Goal: Information Seeking & Learning: Learn about a topic

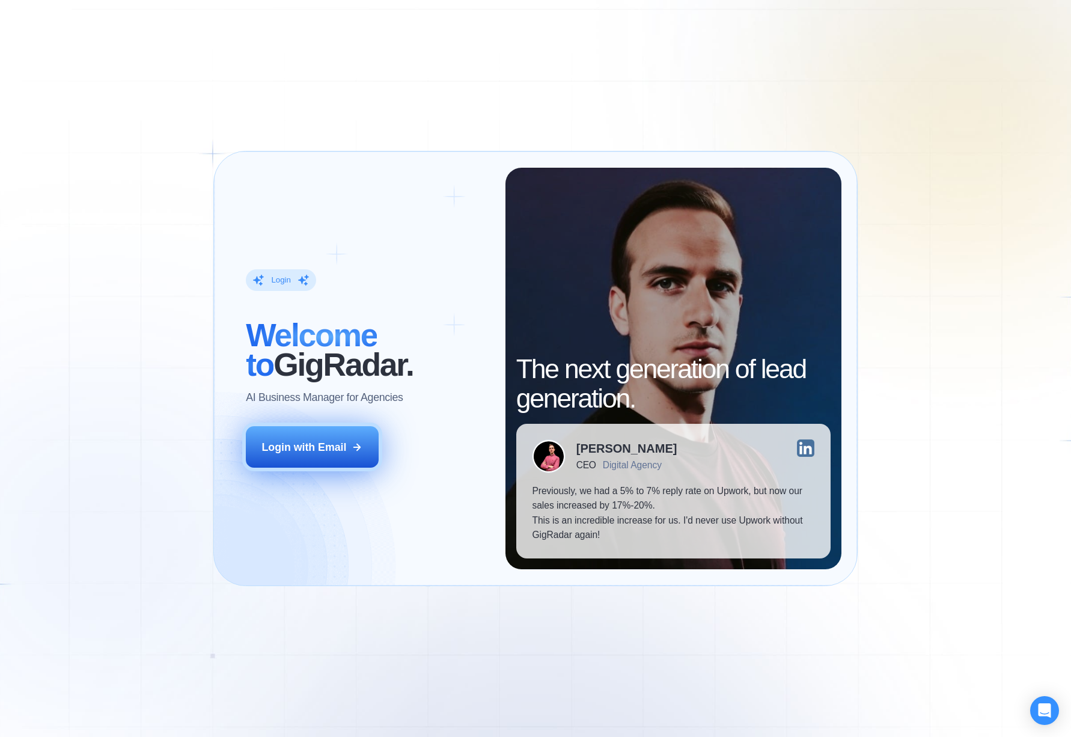
click at [311, 444] on div "Login with Email" at bounding box center [304, 447] width 85 height 15
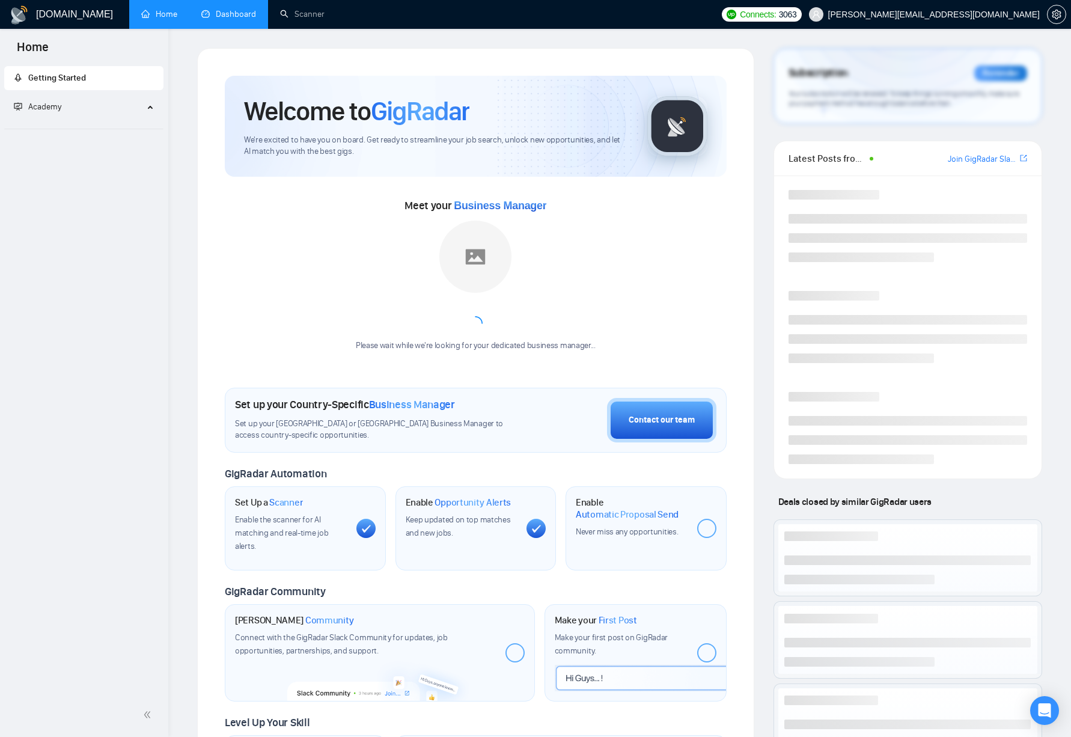
drag, startPoint x: 230, startPoint y: 14, endPoint x: 250, endPoint y: 22, distance: 22.1
click at [230, 14] on link "Dashboard" at bounding box center [228, 14] width 55 height 10
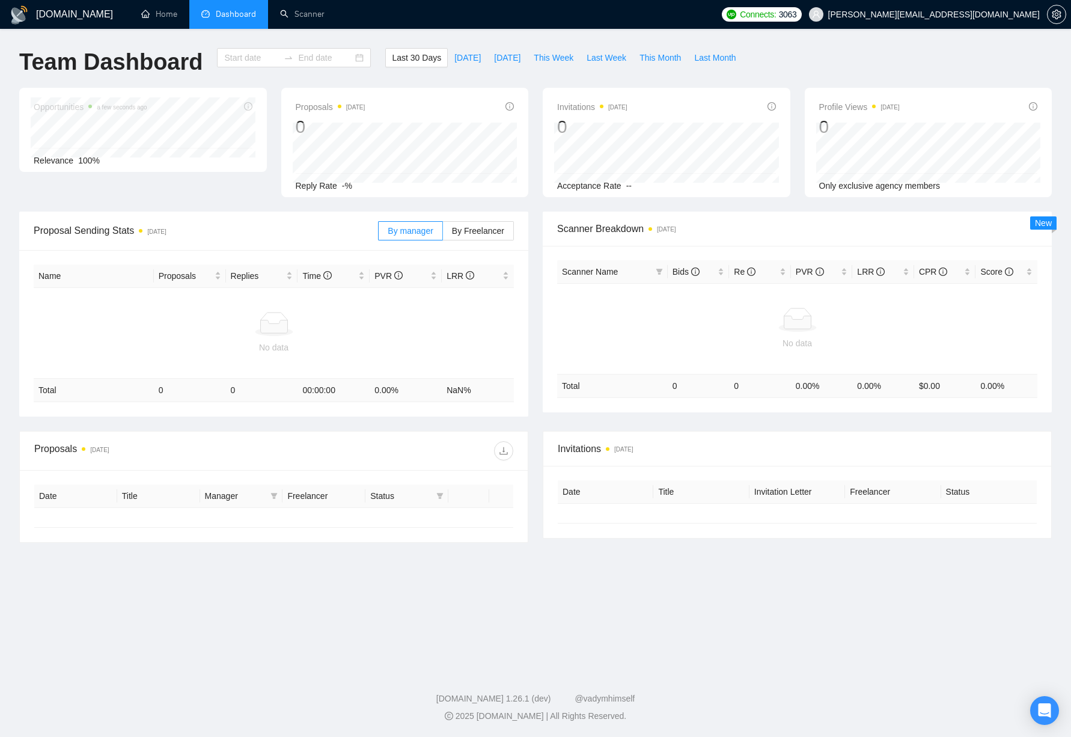
type input "[DATE]"
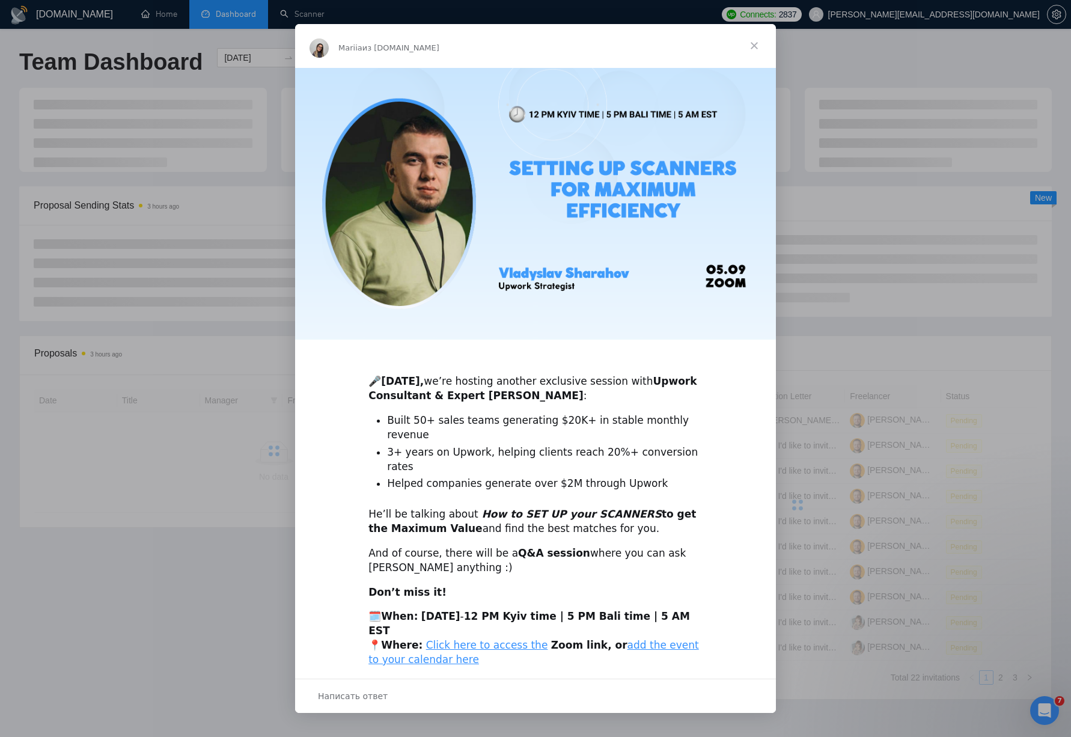
click at [753, 40] on span "Закрыть" at bounding box center [754, 45] width 43 height 43
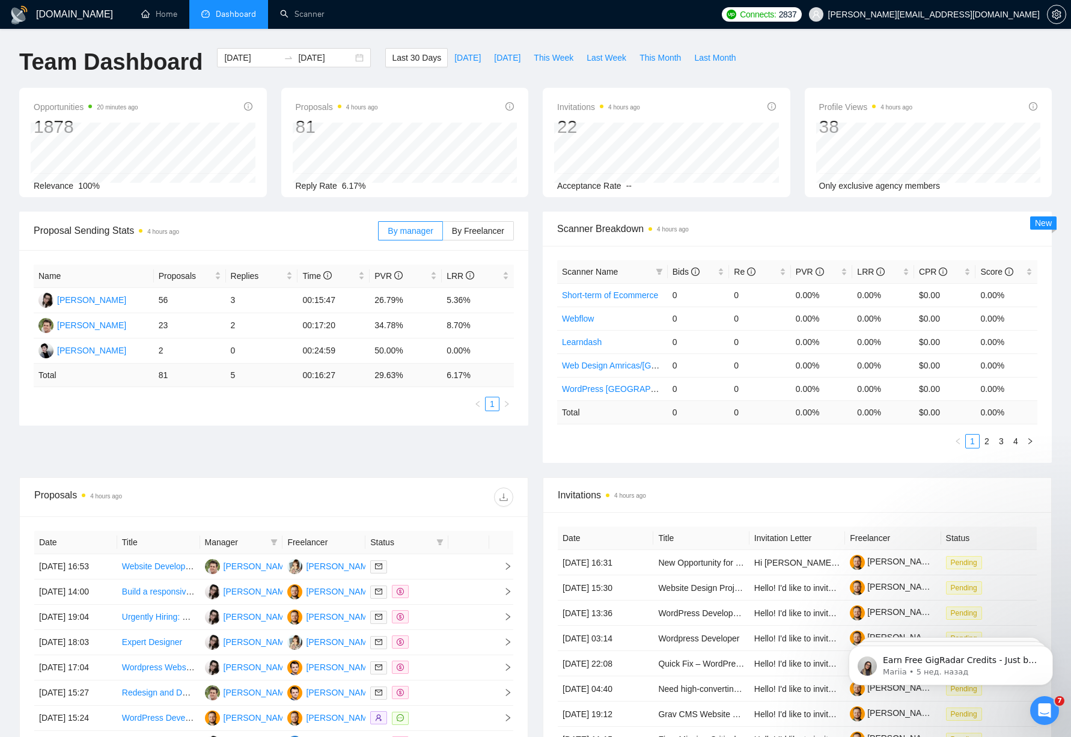
scroll to position [4, 0]
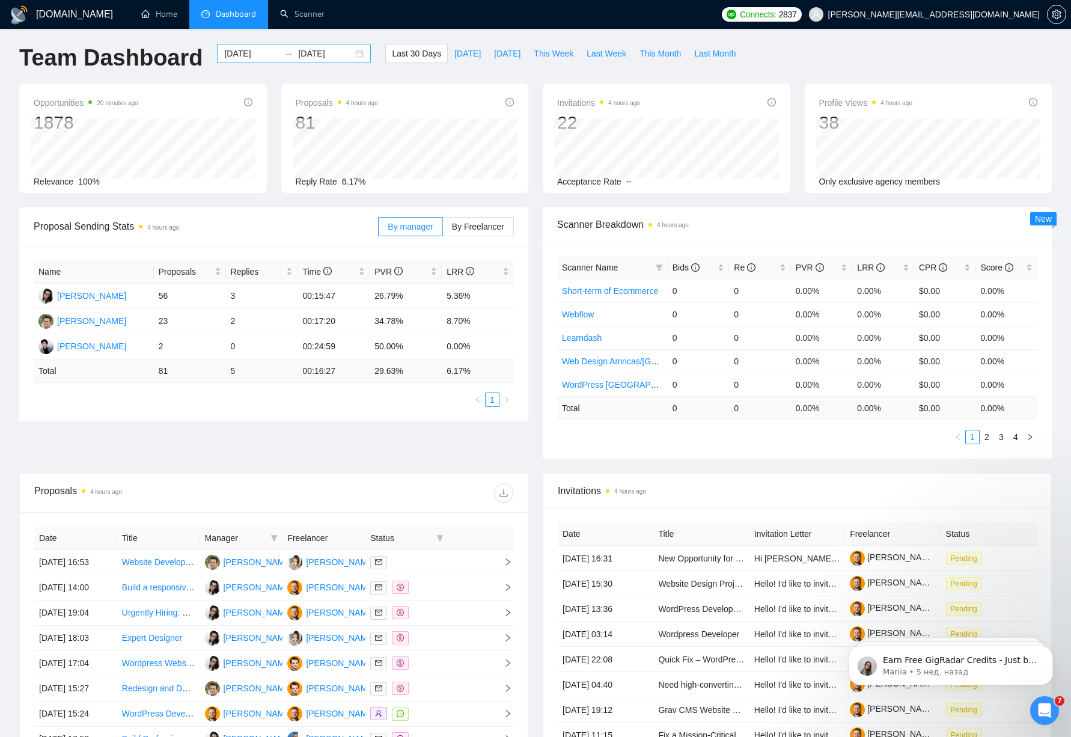
click at [355, 52] on div "[DATE] [DATE]" at bounding box center [294, 53] width 154 height 19
click at [351, 54] on div "[DATE] [DATE]" at bounding box center [294, 53] width 154 height 19
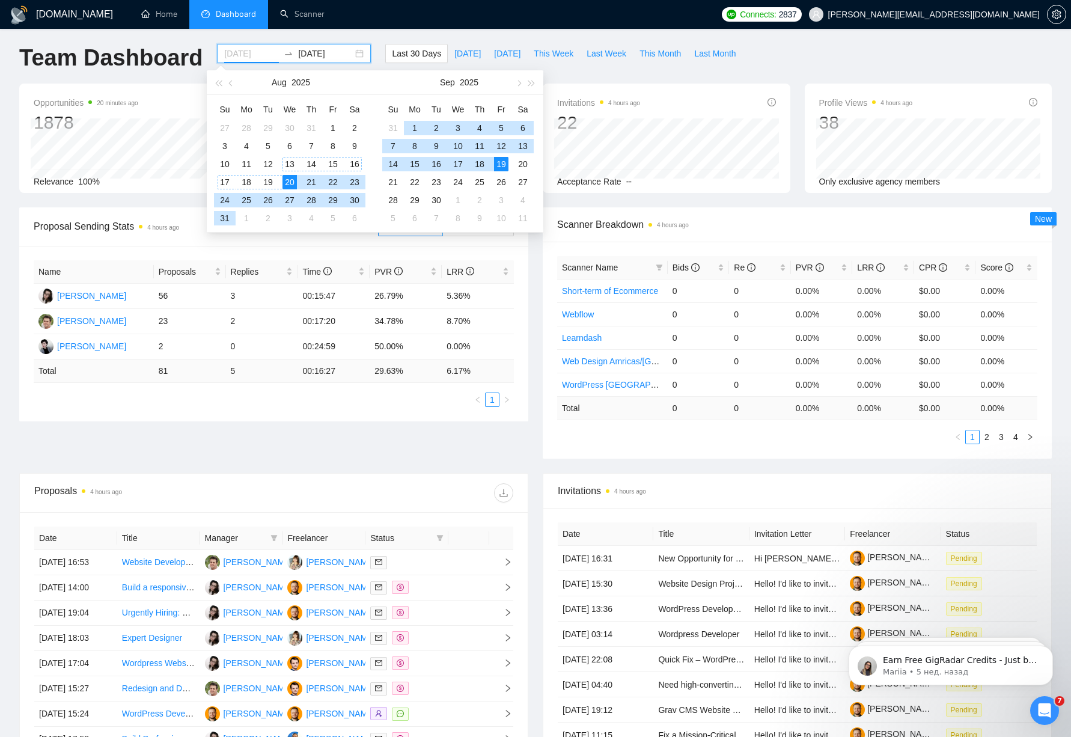
type input "[DATE]"
click at [288, 179] on div "20" at bounding box center [290, 182] width 14 height 14
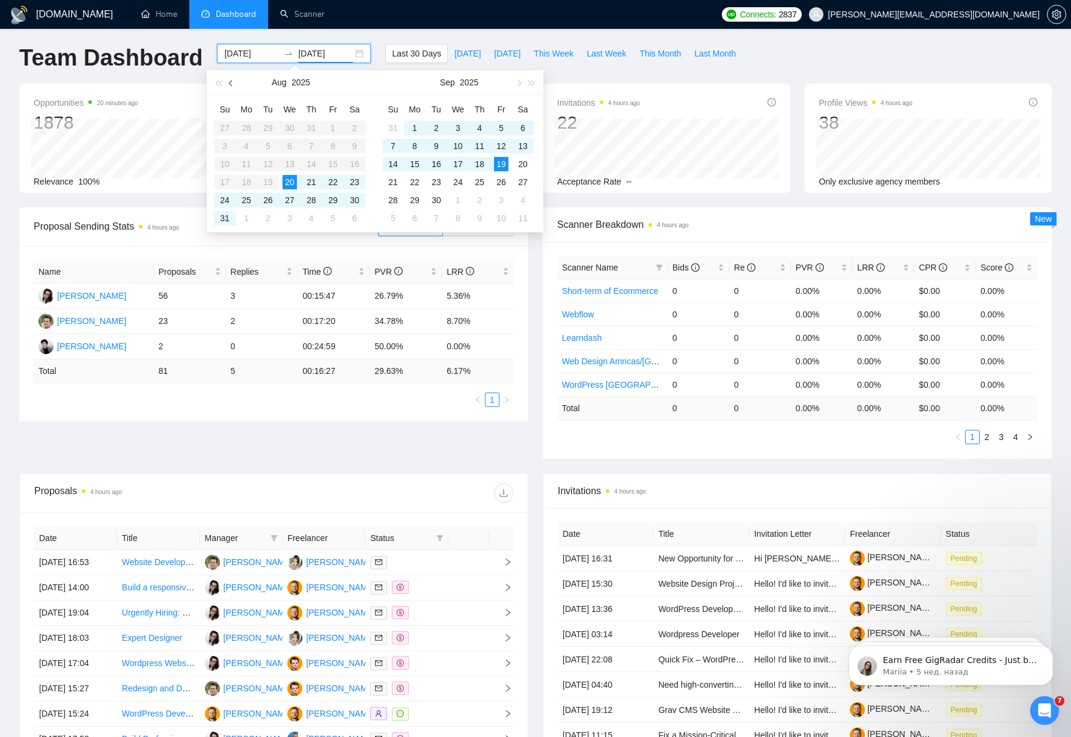
click at [225, 85] on button "button" at bounding box center [231, 82] width 13 height 24
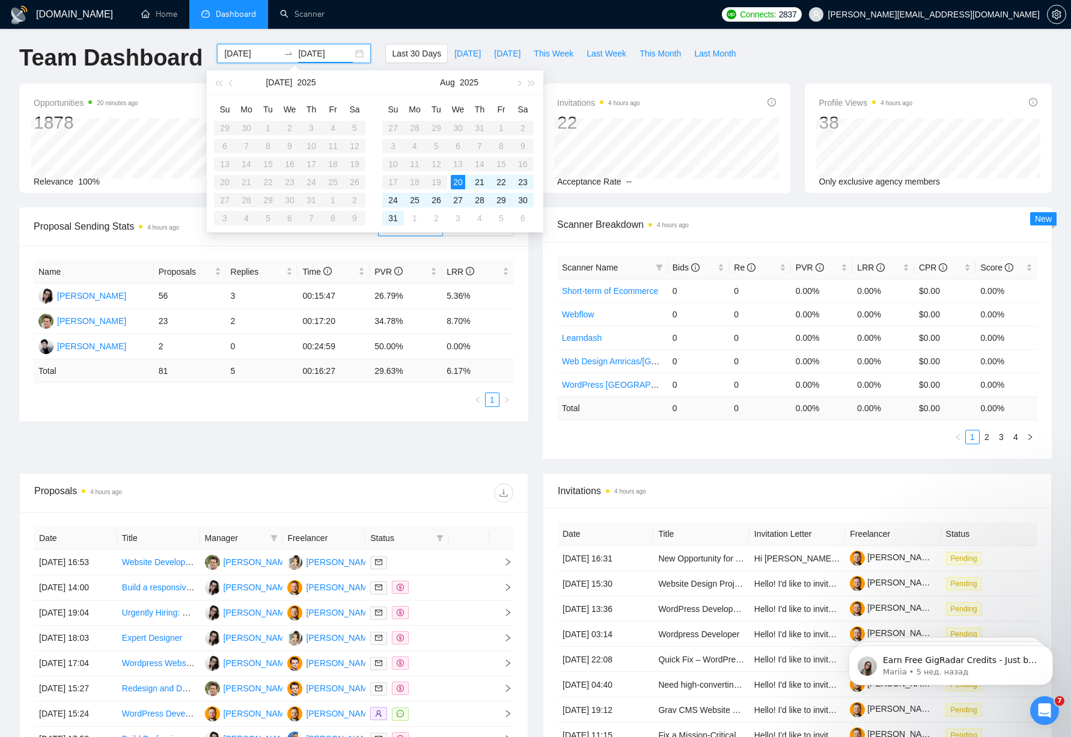
click at [350, 186] on table "Su Mo Tu We Th Fr Sa 29 30 1 2 3 4 5 6 7 8 9 10 11 12 13 14 15 16 17 18 19 20 2…" at bounding box center [290, 163] width 152 height 127
click at [437, 153] on table "Su Mo Tu We Th Fr Sa 27 28 29 30 31 1 2 3 4 5 6 7 8 9 10 11 12 13 14 15 16 17 1…" at bounding box center [458, 163] width 152 height 127
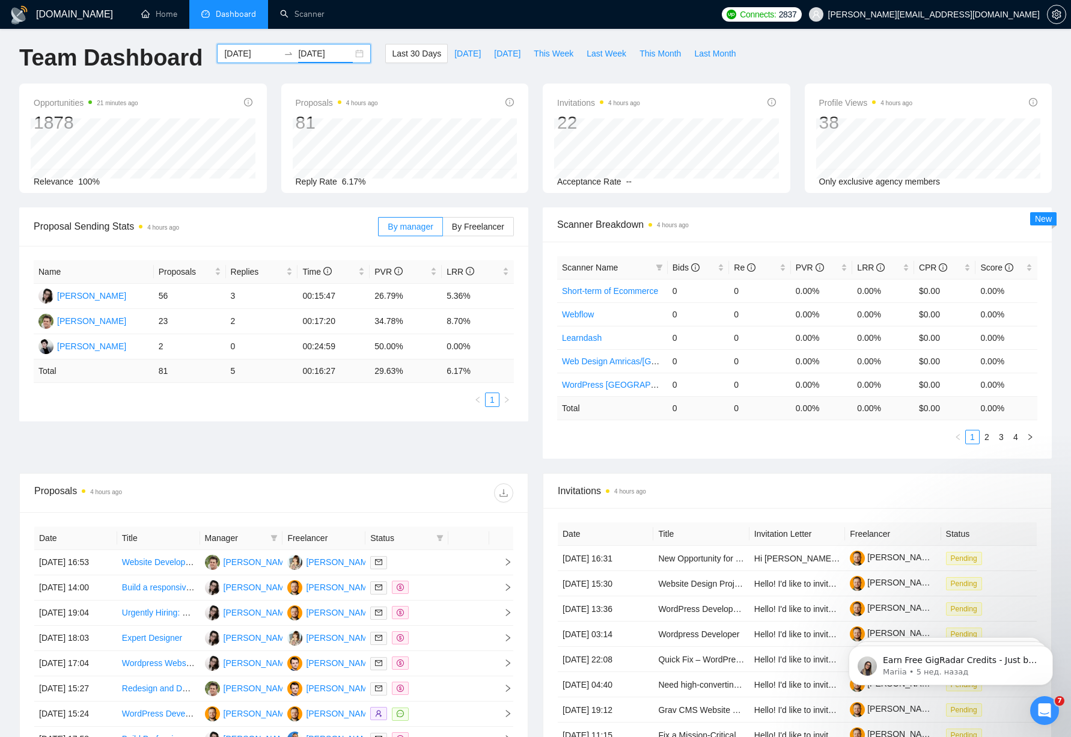
drag, startPoint x: 341, startPoint y: 47, endPoint x: 352, endPoint y: 52, distance: 12.2
click at [340, 47] on input "[DATE]" at bounding box center [325, 53] width 55 height 13
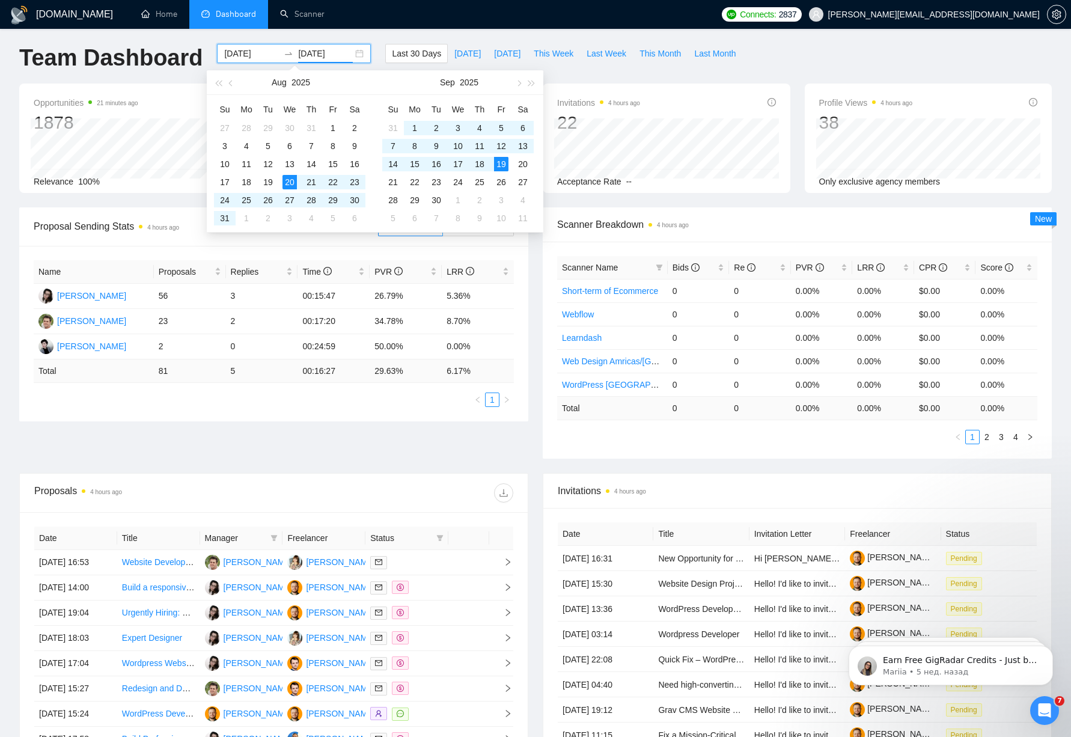
click at [353, 52] on div "[DATE] [DATE]" at bounding box center [294, 53] width 154 height 19
click at [231, 85] on span "button" at bounding box center [232, 83] width 6 height 6
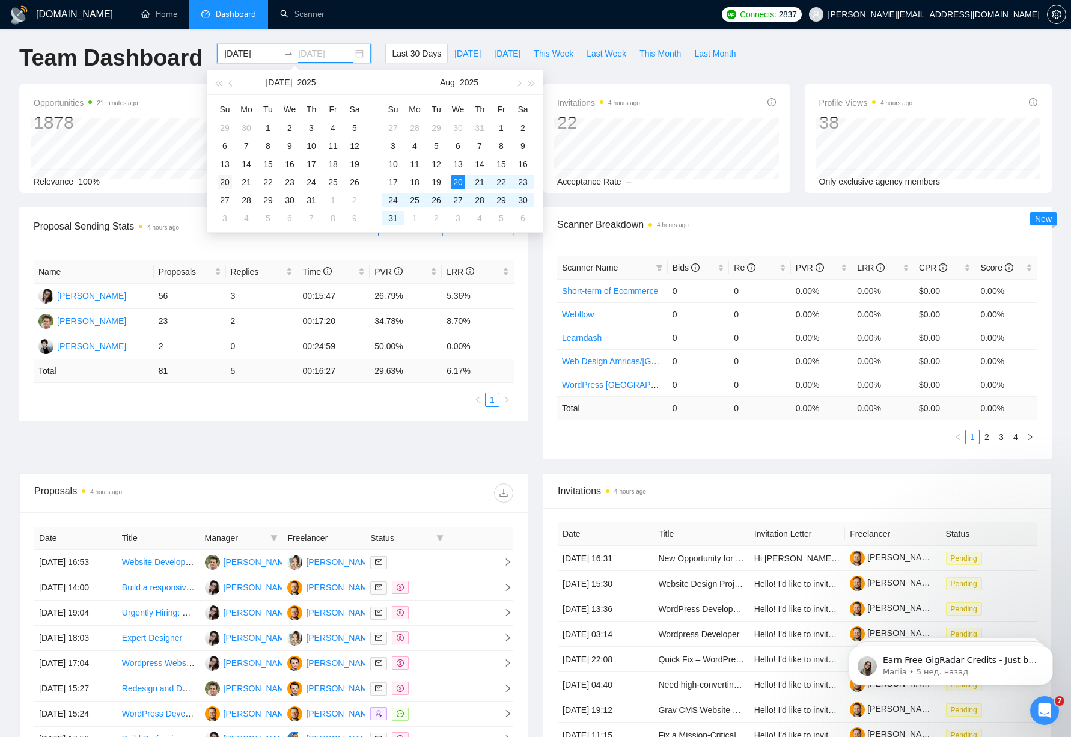
type input "[DATE]"
drag, startPoint x: 225, startPoint y: 183, endPoint x: 264, endPoint y: 187, distance: 39.2
click at [225, 183] on div "20" at bounding box center [225, 182] width 14 height 14
click at [230, 81] on span "button" at bounding box center [232, 83] width 6 height 6
type input "[DATE]"
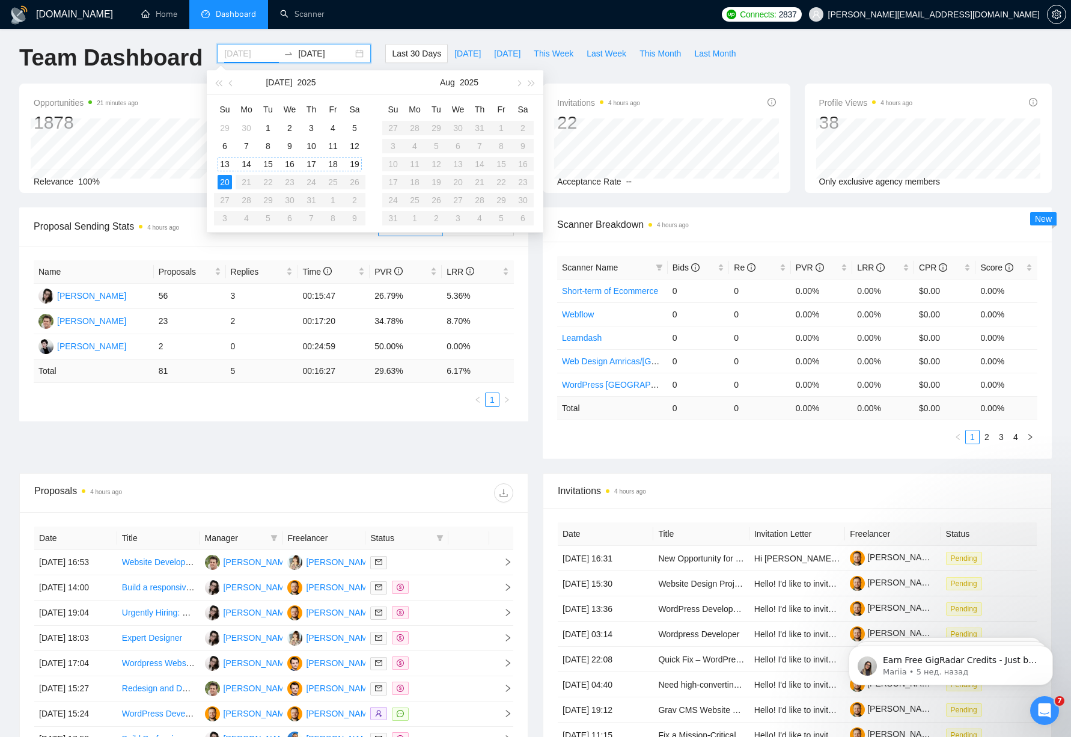
click at [226, 157] on div "13" at bounding box center [225, 164] width 14 height 14
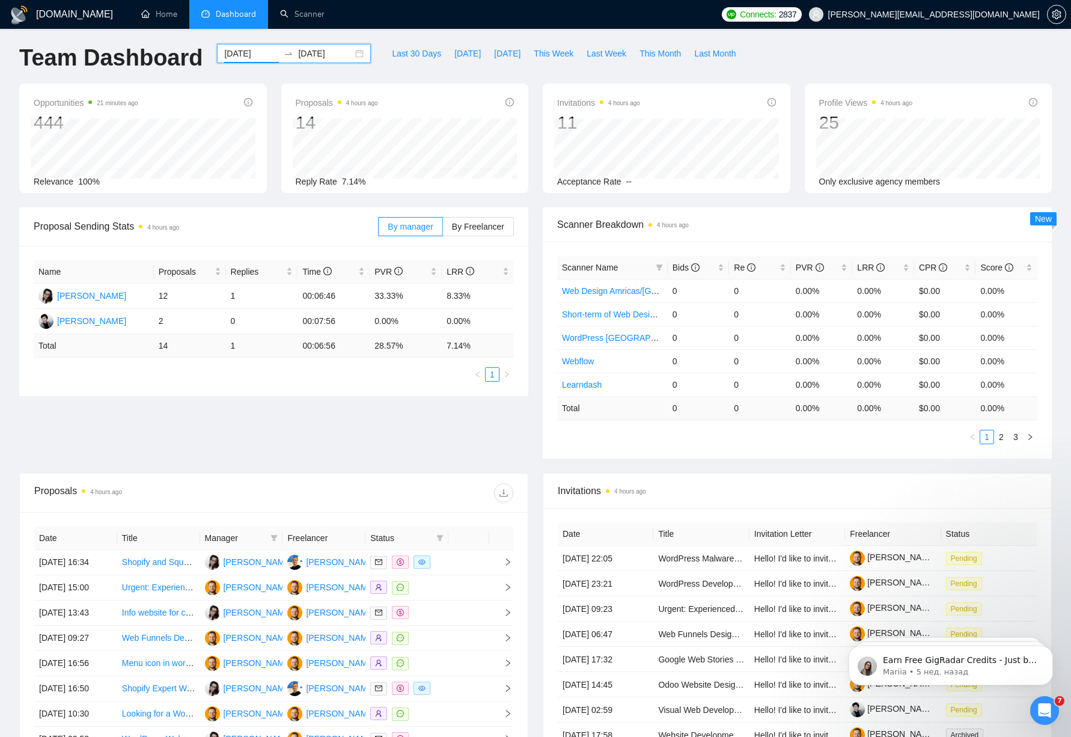
click at [352, 53] on div "[DATE] [DATE]" at bounding box center [294, 53] width 154 height 19
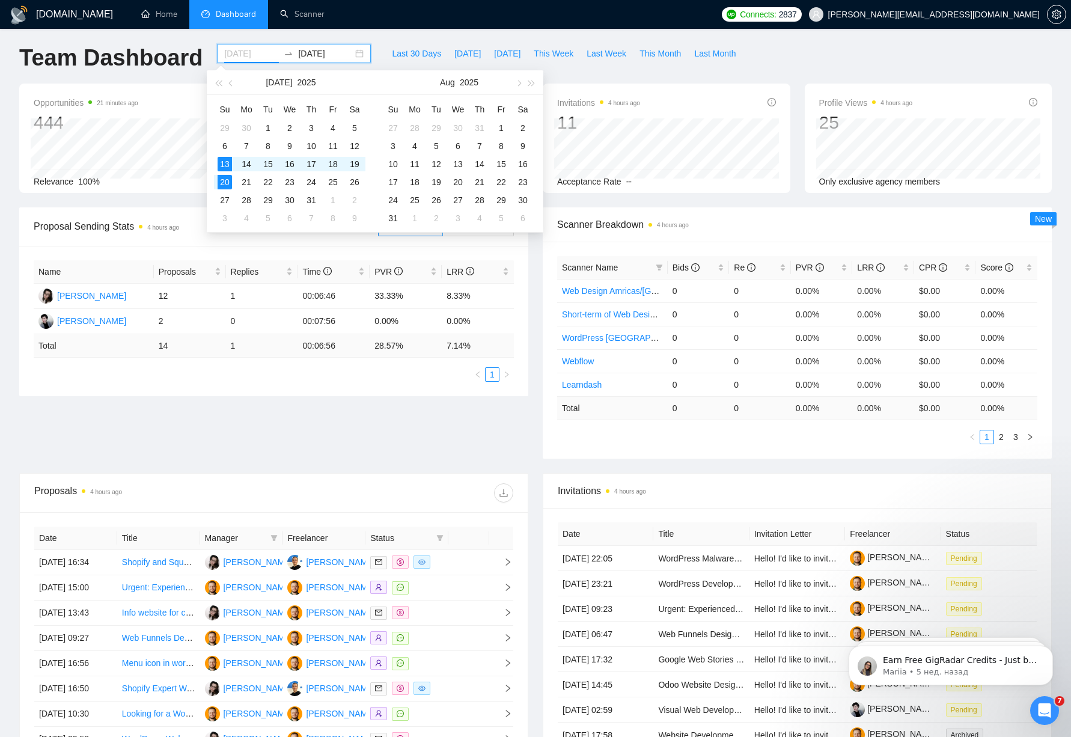
type input "[DATE]"
drag, startPoint x: 227, startPoint y: 185, endPoint x: 322, endPoint y: 183, distance: 95.6
click at [227, 185] on div "20" at bounding box center [225, 182] width 14 height 14
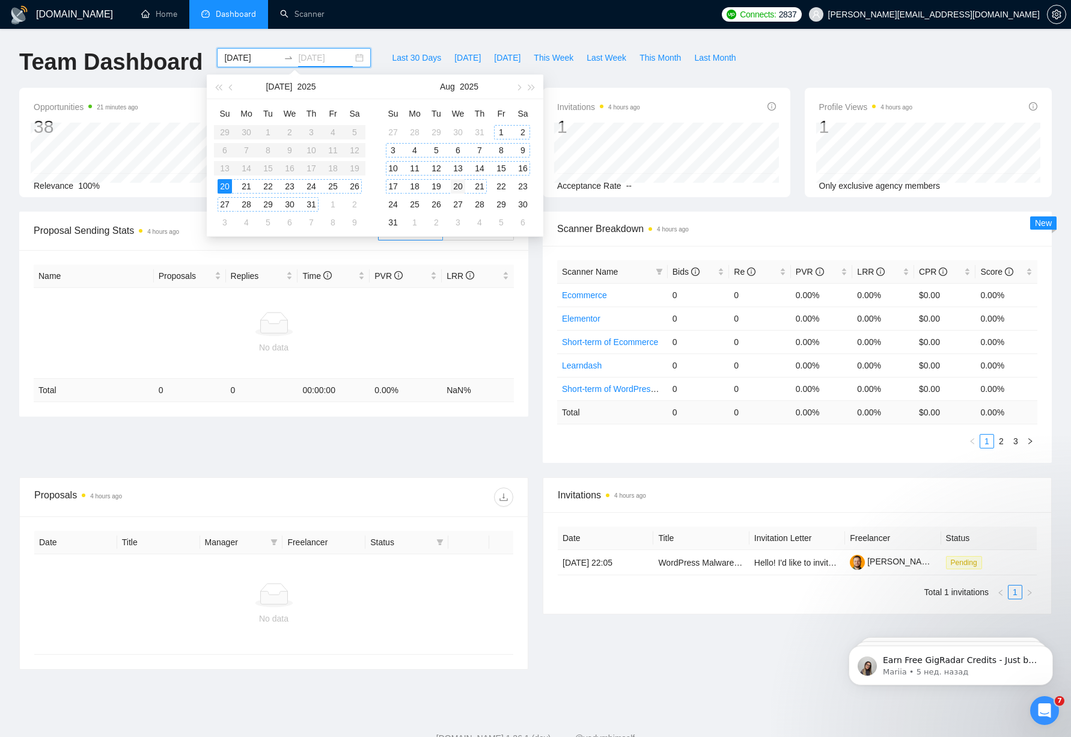
type input "[DATE]"
click at [460, 188] on div "20" at bounding box center [458, 186] width 14 height 14
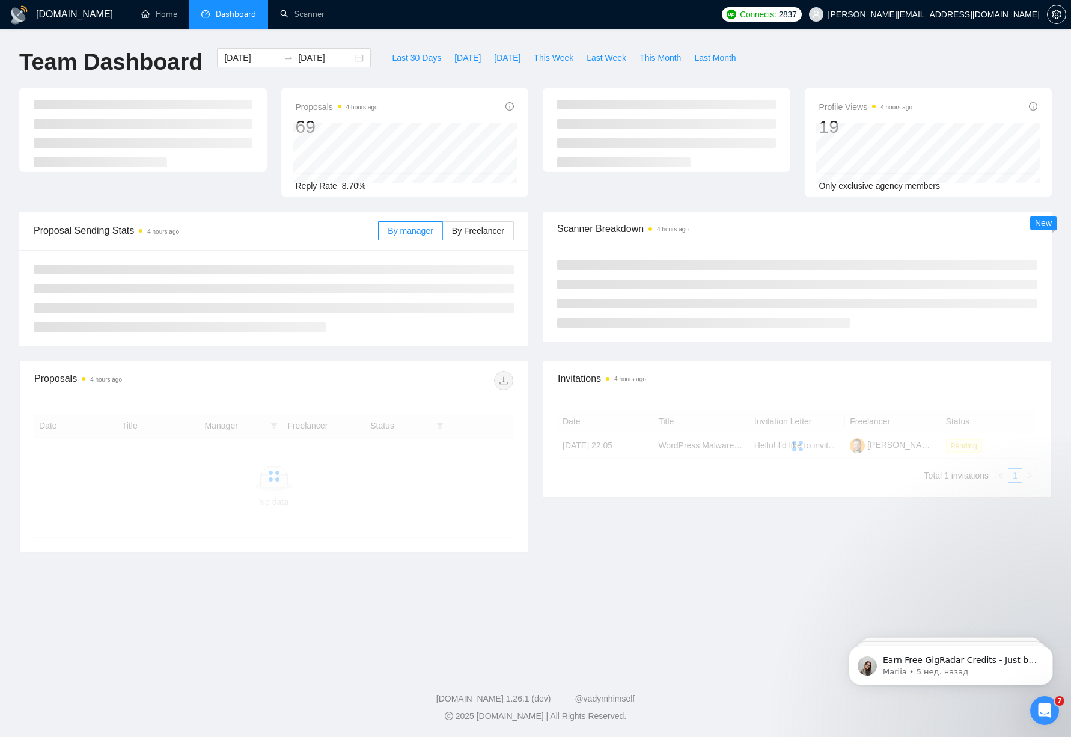
click at [694, 600] on main "Team Dashboard [DATE] [DATE] Last 30 Days [DATE] [DATE] This Week Last Week Thi…" at bounding box center [535, 346] width 1033 height 596
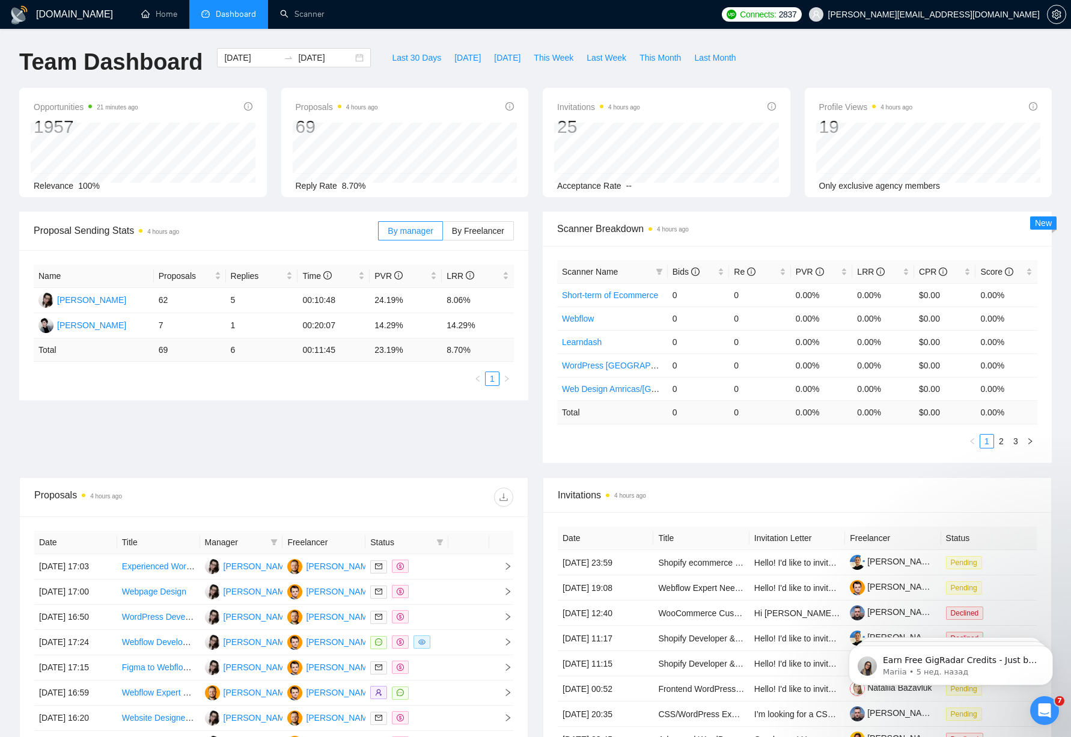
scroll to position [2, 0]
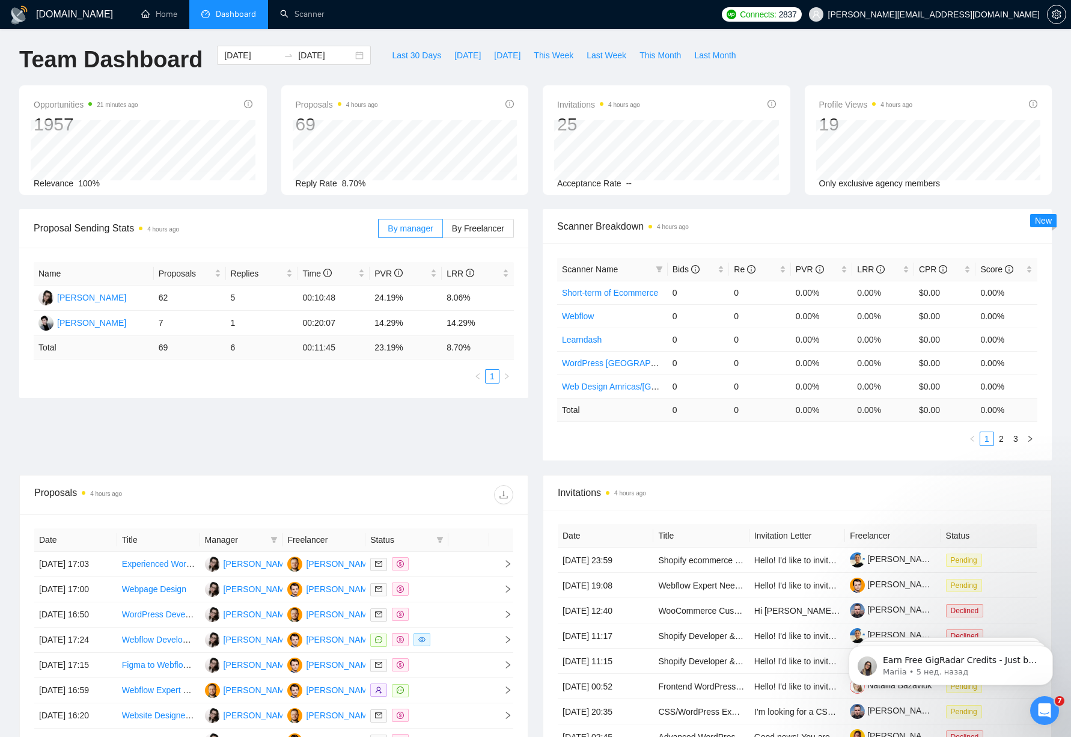
drag, startPoint x: 391, startPoint y: 40, endPoint x: 394, endPoint y: 60, distance: 20.2
click at [391, 41] on div "[DOMAIN_NAME] Home Dashboard Scanner Connects: 2837 [PERSON_NAME][EMAIL_ADDRESS…" at bounding box center [535, 474] width 1071 height 953
drag, startPoint x: 394, startPoint y: 60, endPoint x: 400, endPoint y: 65, distance: 7.7
click at [394, 60] on span "Last 30 Days" at bounding box center [416, 55] width 49 height 13
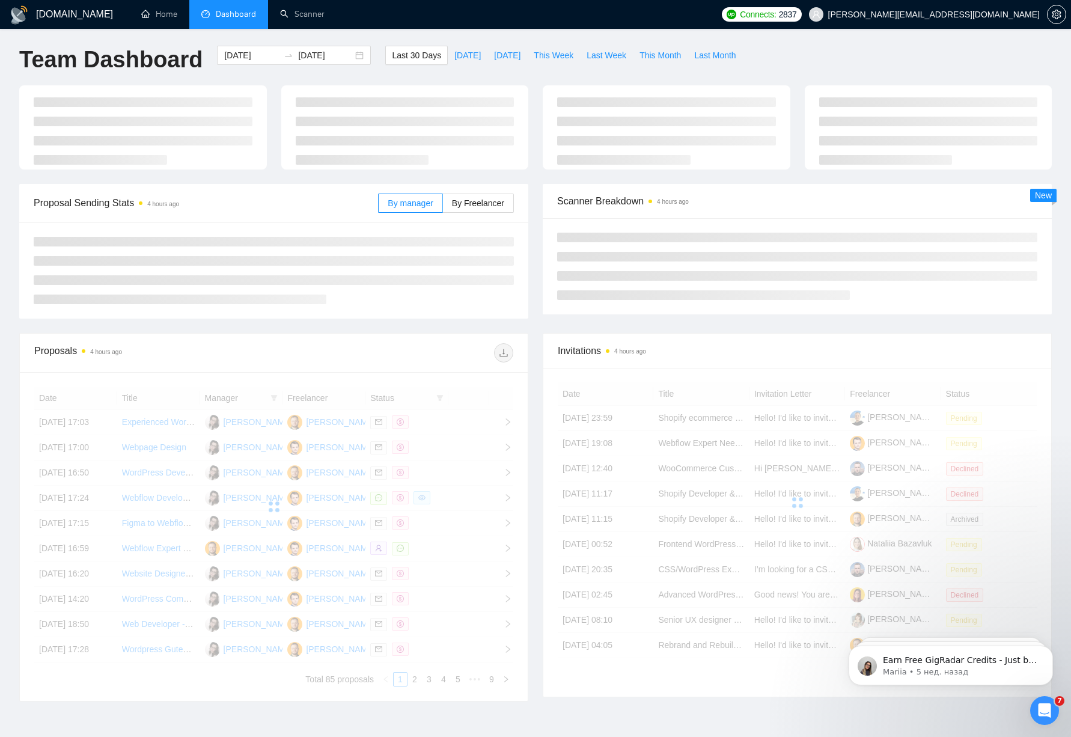
type input "[DATE]"
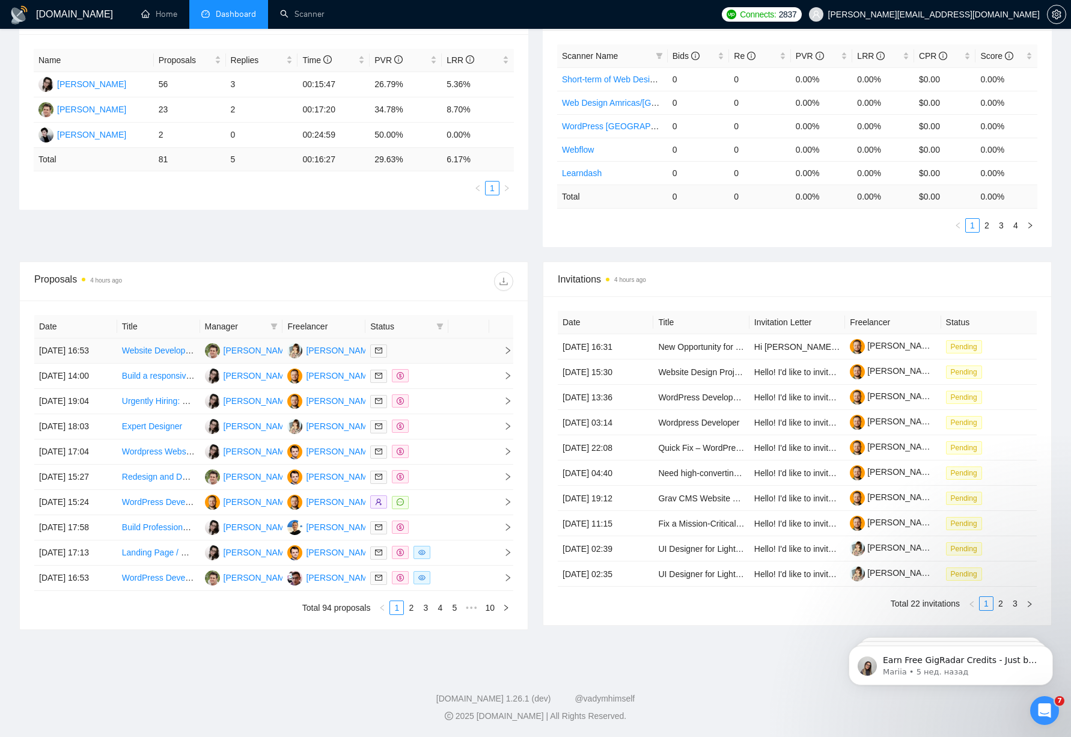
scroll to position [271, 0]
click at [434, 317] on span at bounding box center [440, 326] width 12 height 18
click at [408, 345] on span "Chat" at bounding box center [402, 350] width 23 height 10
checkbox input "true"
click at [432, 192] on div "Proposal Sending Stats 4 hours ago By manager By Freelancer Name Proposals Repl…" at bounding box center [535, 129] width 1047 height 266
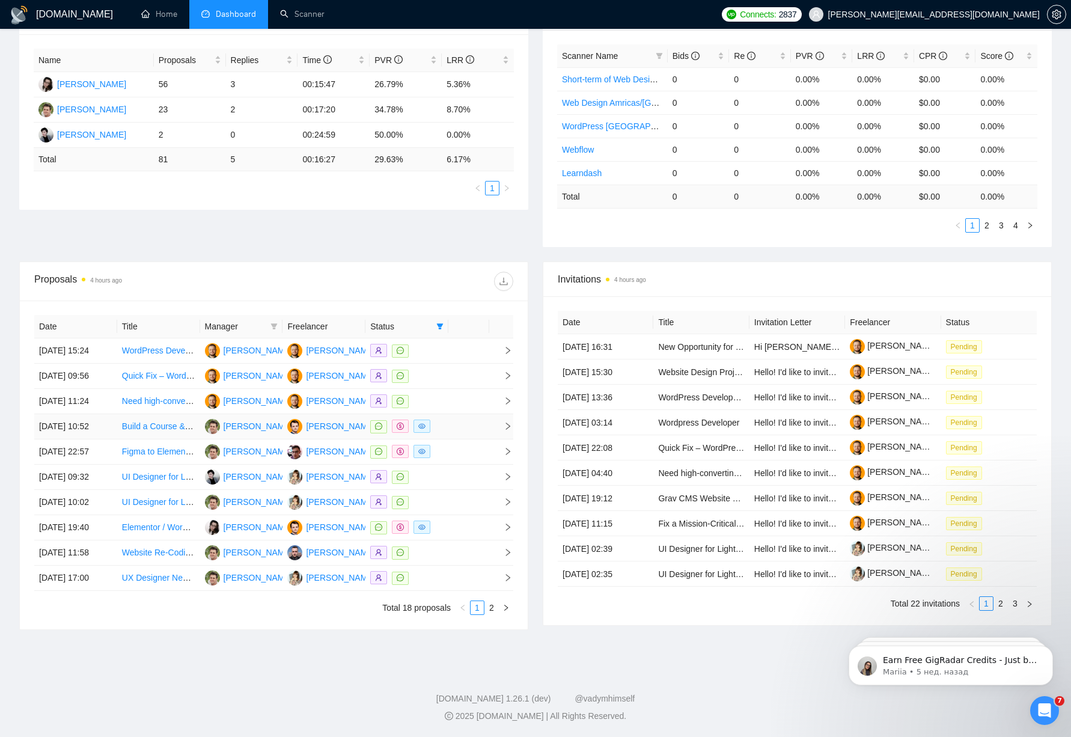
click at [461, 414] on td at bounding box center [469, 426] width 41 height 25
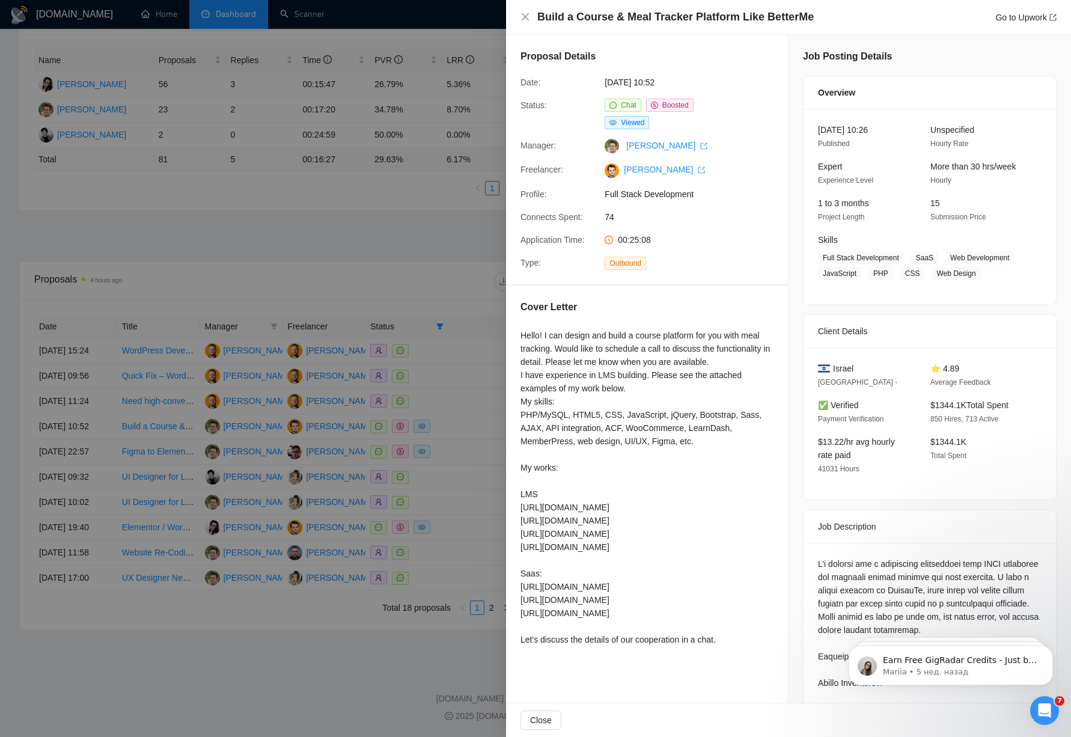
scroll to position [270, 0]
click at [415, 192] on div at bounding box center [535, 368] width 1071 height 737
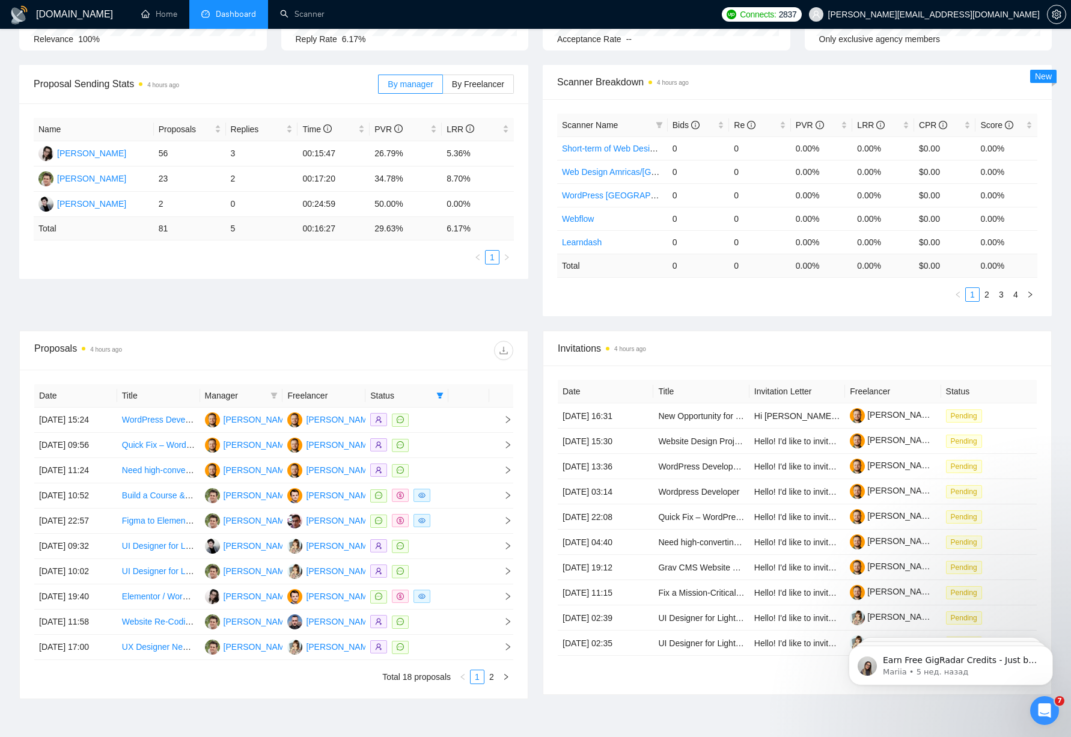
scroll to position [0, 0]
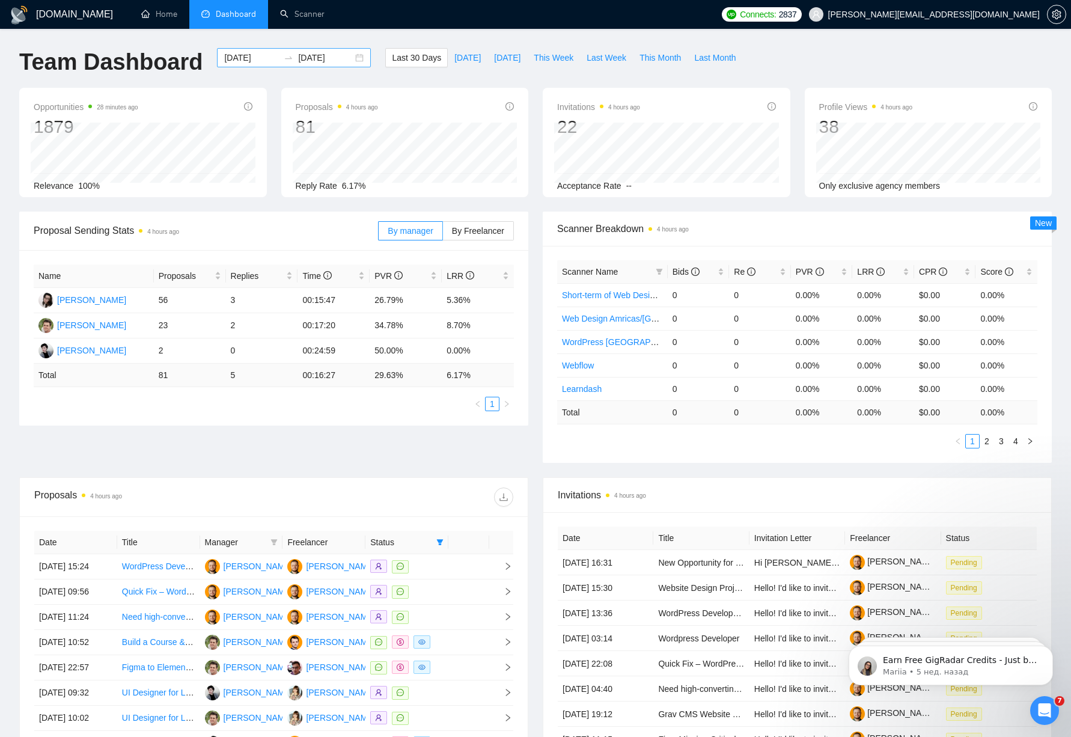
click at [345, 55] on div "[DATE] [DATE]" at bounding box center [294, 57] width 154 height 19
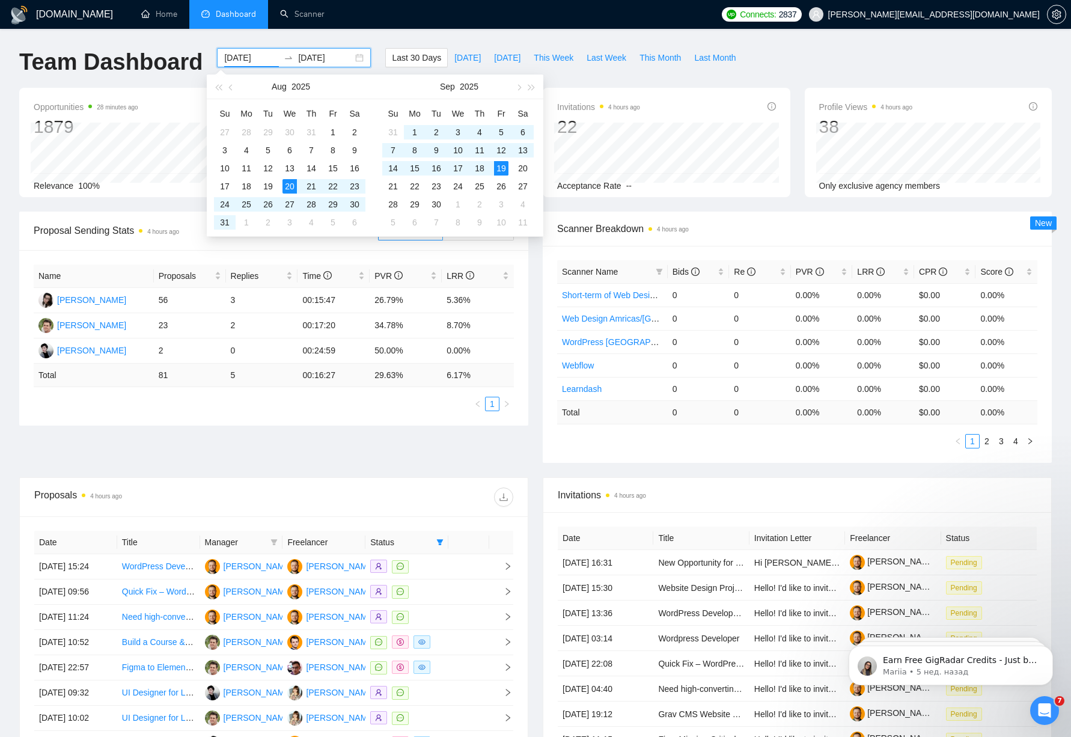
click at [348, 57] on div "[DATE] [DATE]" at bounding box center [294, 57] width 154 height 19
click at [234, 84] on button "button" at bounding box center [231, 87] width 13 height 24
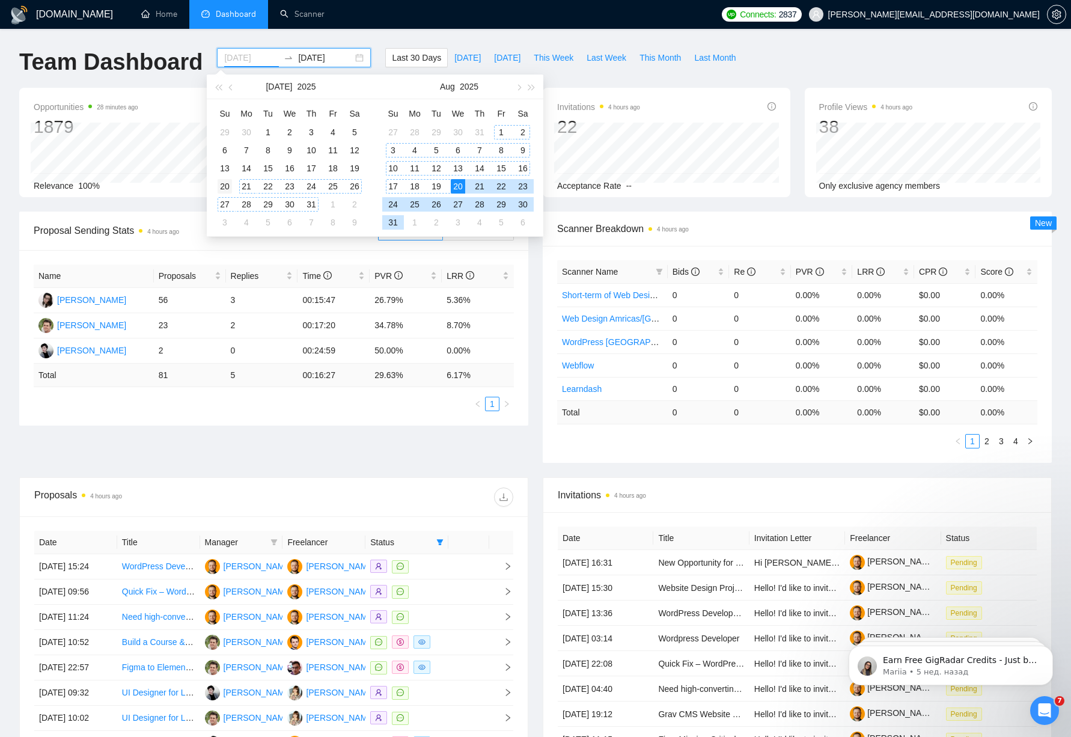
type input "[DATE]"
click at [231, 190] on div "20" at bounding box center [225, 186] width 14 height 14
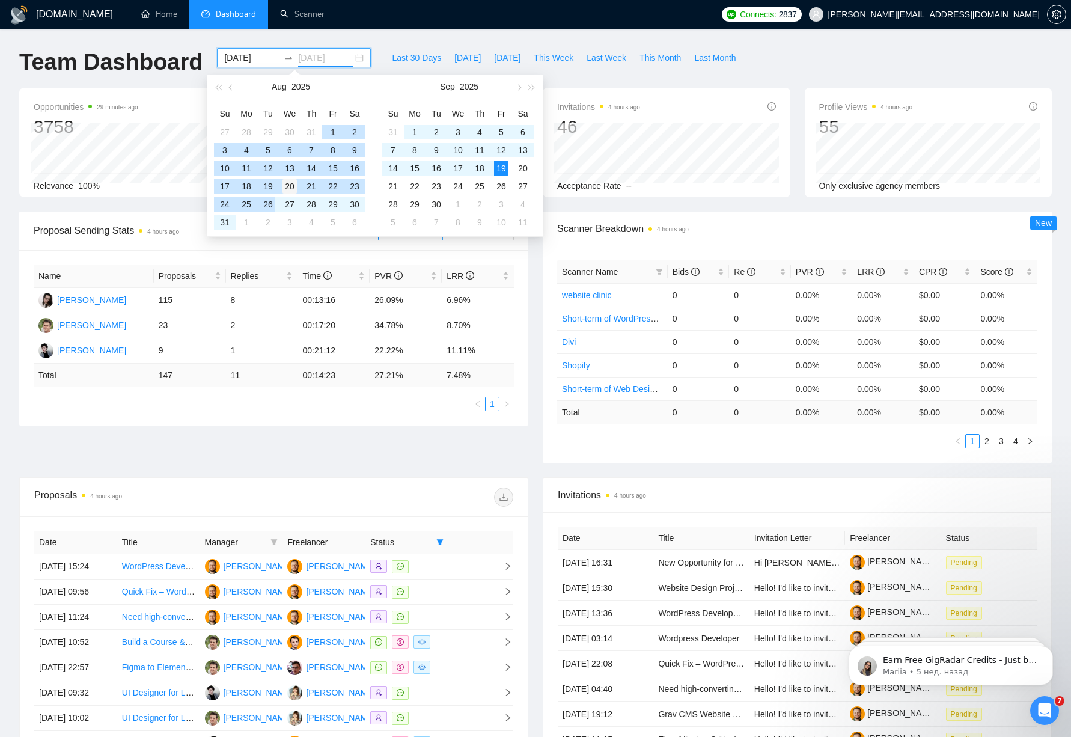
type input "[DATE]"
click at [293, 192] on div "20" at bounding box center [290, 186] width 14 height 14
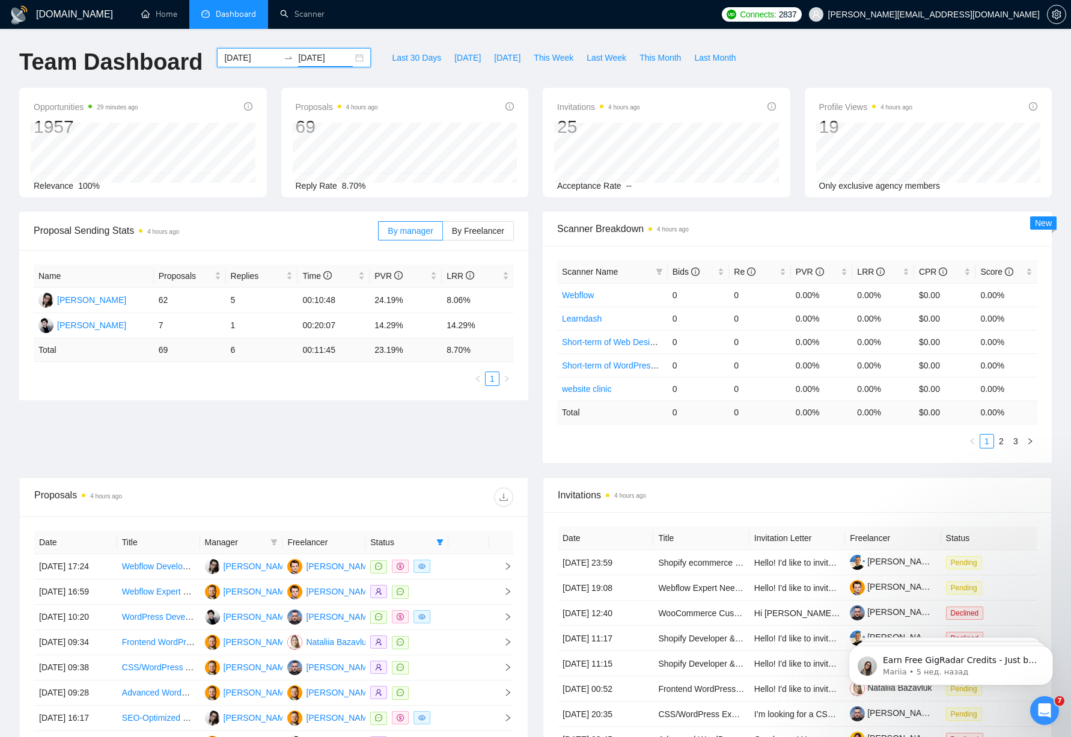
click at [349, 61] on div "[DATE] [DATE]" at bounding box center [294, 57] width 154 height 19
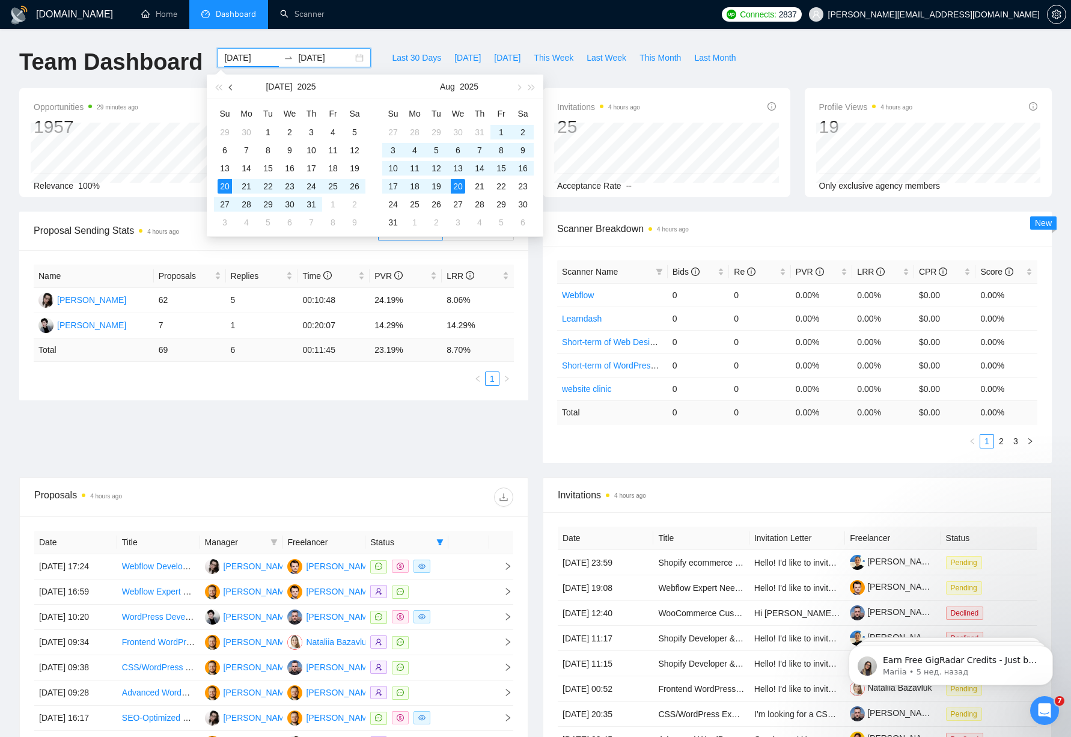
click at [230, 87] on span "button" at bounding box center [232, 87] width 6 height 6
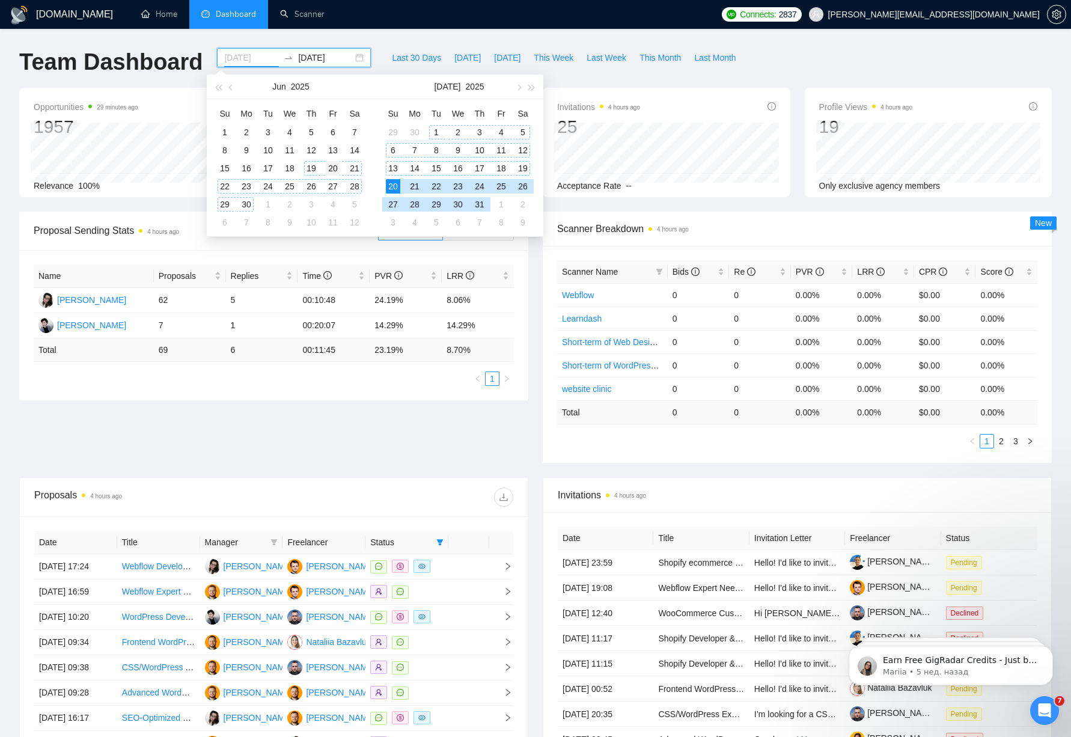
type input "[DATE]"
click at [332, 170] on div "20" at bounding box center [333, 168] width 14 height 14
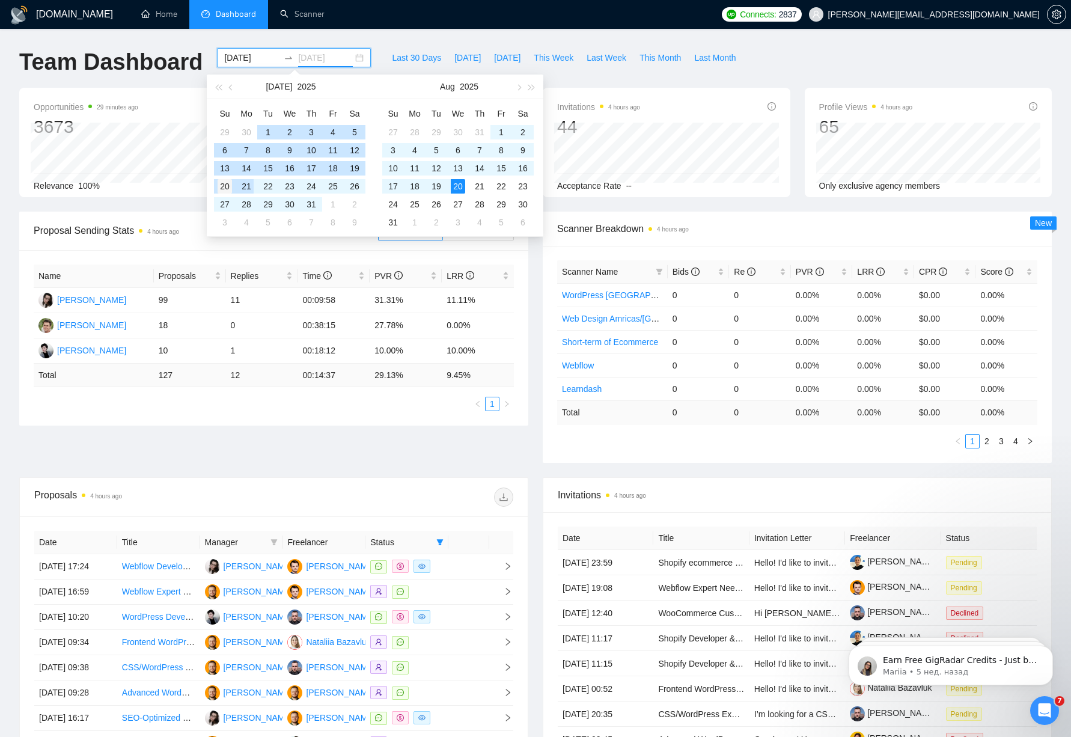
type input "[DATE]"
click at [223, 188] on div "20" at bounding box center [225, 186] width 14 height 14
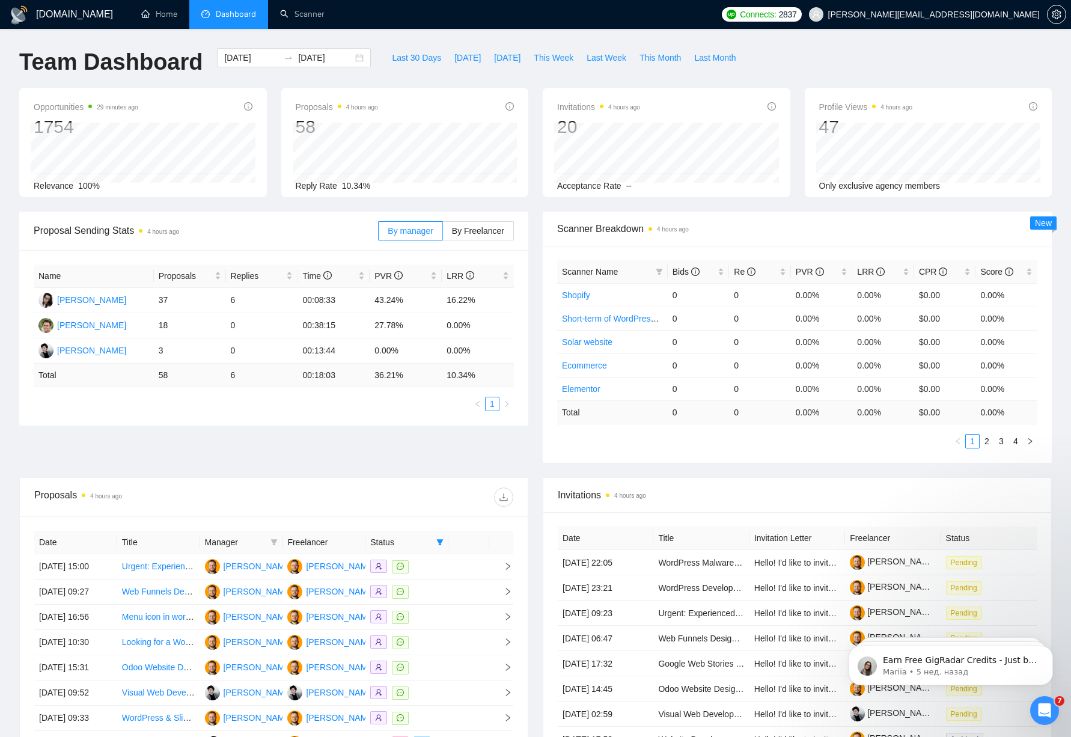
click at [534, 150] on div "Proposals 4 hours ago 58 Reply Rate 10.34%" at bounding box center [405, 142] width 262 height 109
click at [530, 411] on div "Proposal Sending Stats 4 hours ago By manager By Freelancer Name Proposals Repl…" at bounding box center [274, 319] width 524 height 214
click at [540, 386] on div "Scanner Breakdown 4 hours ago Scanner Name Bids Re PVR LRR CPR Score Shopify 0 …" at bounding box center [798, 337] width 524 height 251
click at [532, 474] on div "Proposal Sending Stats 4 hours ago By manager By Freelancer Name Proposals Repl…" at bounding box center [535, 345] width 1047 height 266
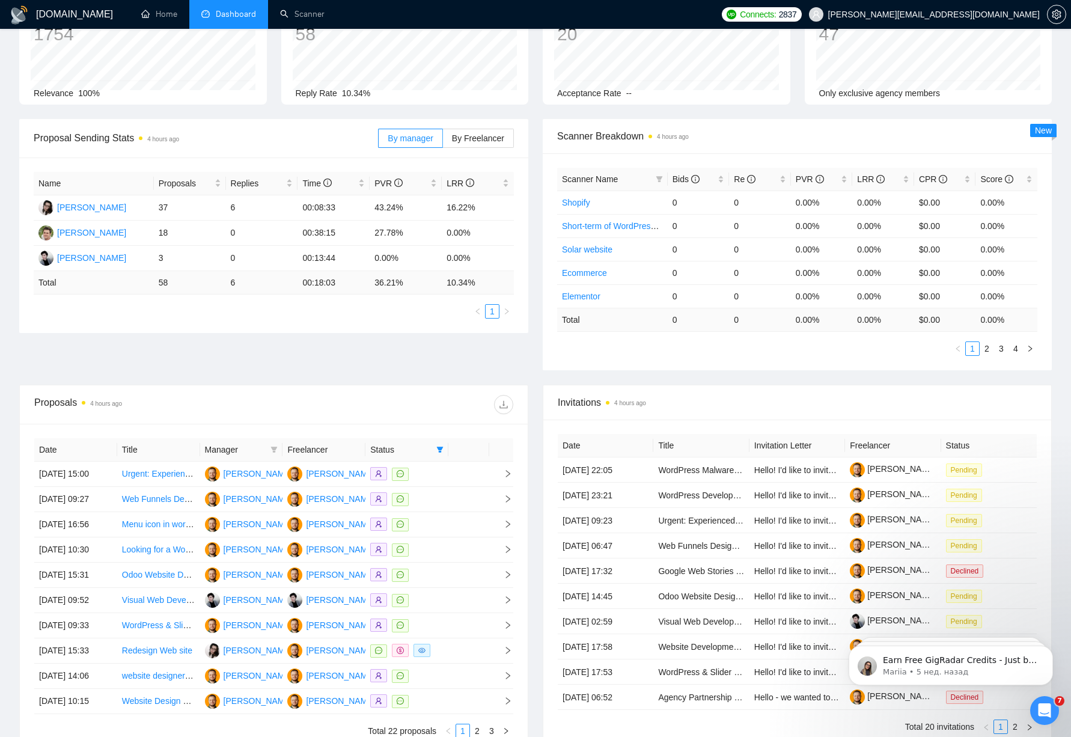
scroll to position [330, 0]
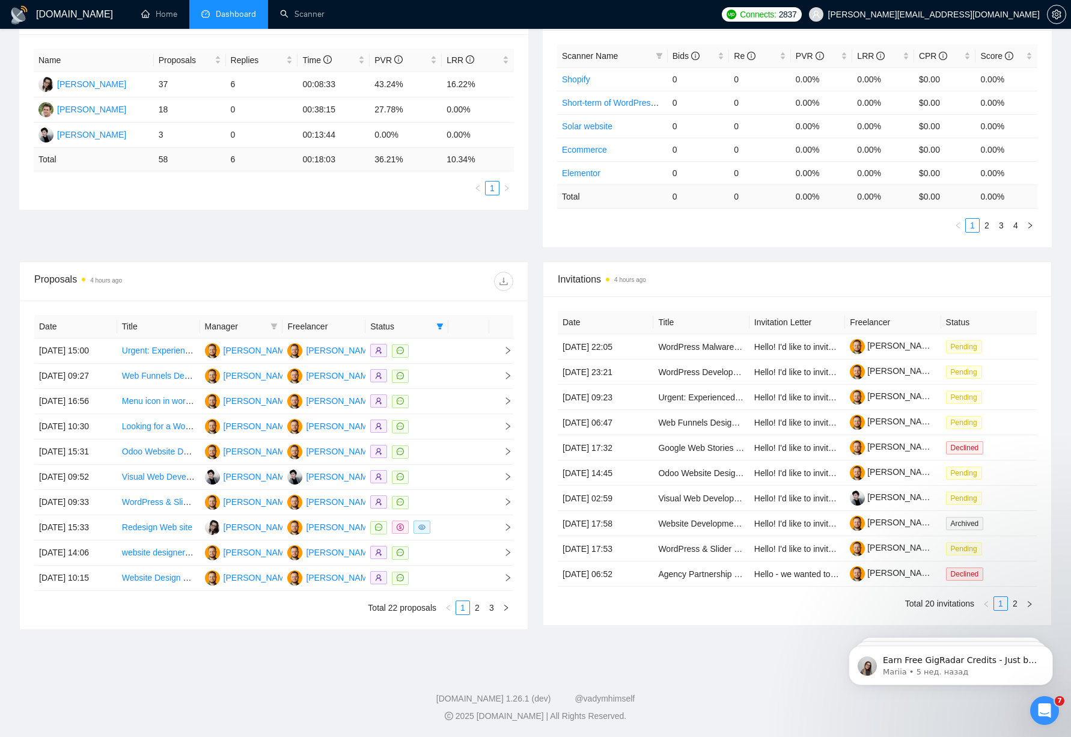
click at [537, 514] on div "Invitations 4 hours ago Date Title Invitation Letter Freelancer Status [DATE] 2…" at bounding box center [798, 446] width 524 height 369
click at [481, 610] on link "2" at bounding box center [477, 607] width 13 height 13
click at [459, 611] on link "1" at bounding box center [462, 607] width 13 height 13
click at [141, 447] on link "Odoo Website Designer & Developer Needed" at bounding box center [207, 452] width 170 height 10
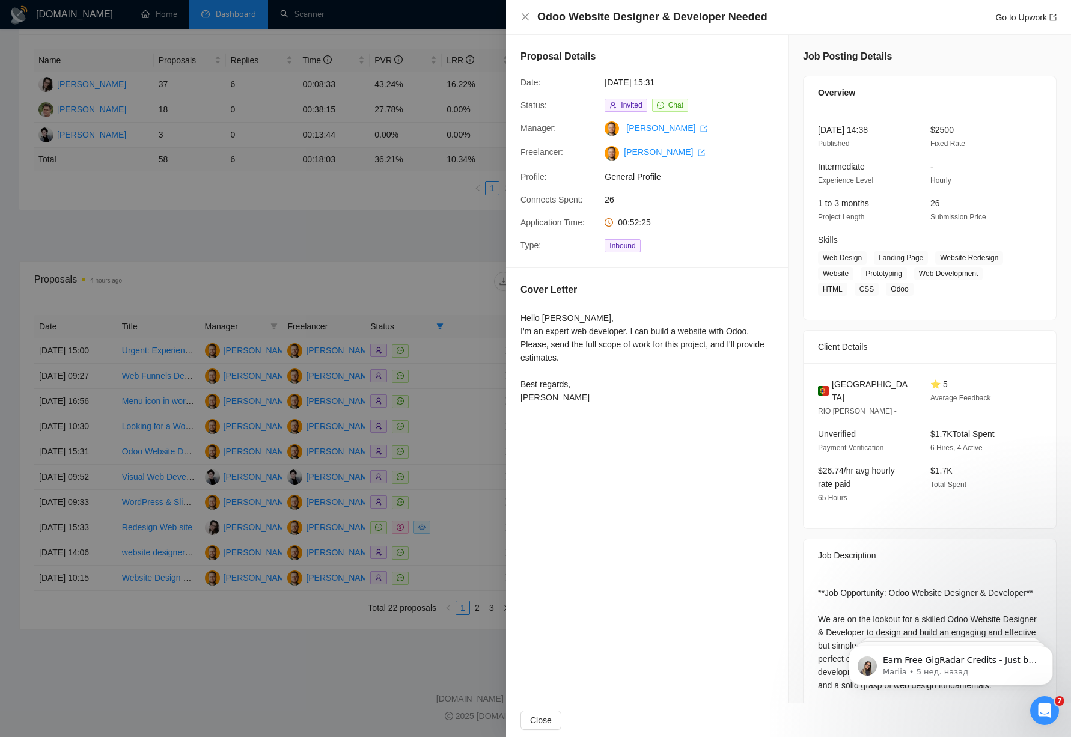
click at [277, 367] on div at bounding box center [535, 368] width 1071 height 737
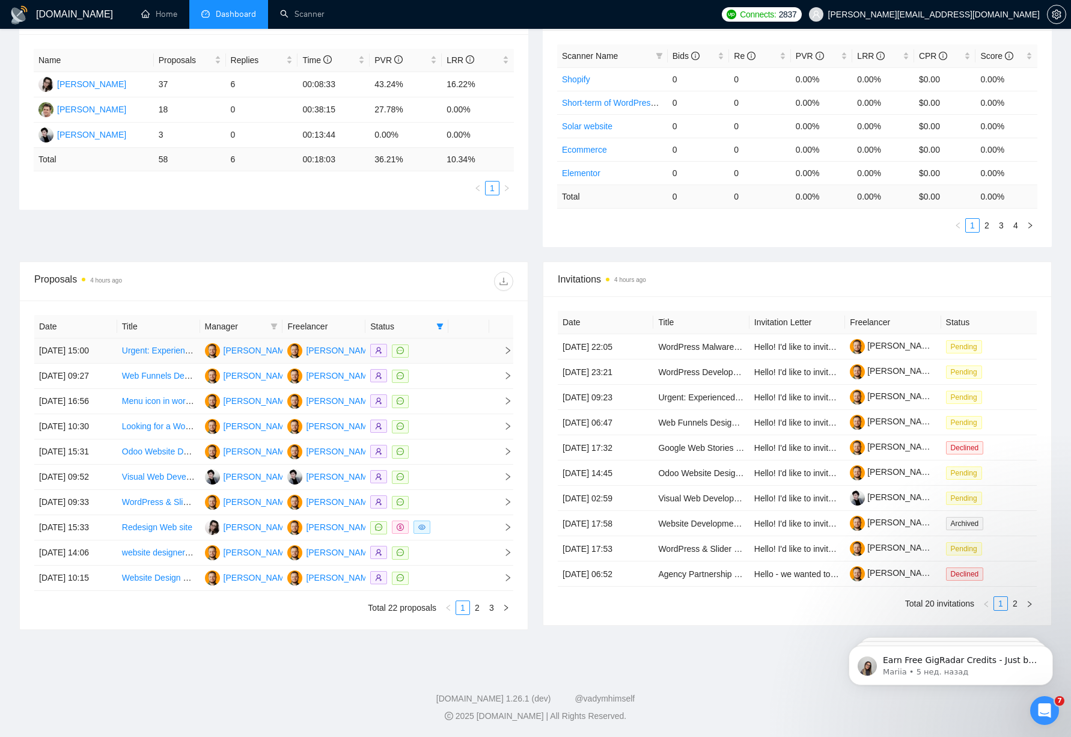
click at [152, 346] on link "Urgent: Experienced WordPress Developer Needed" at bounding box center [218, 351] width 193 height 10
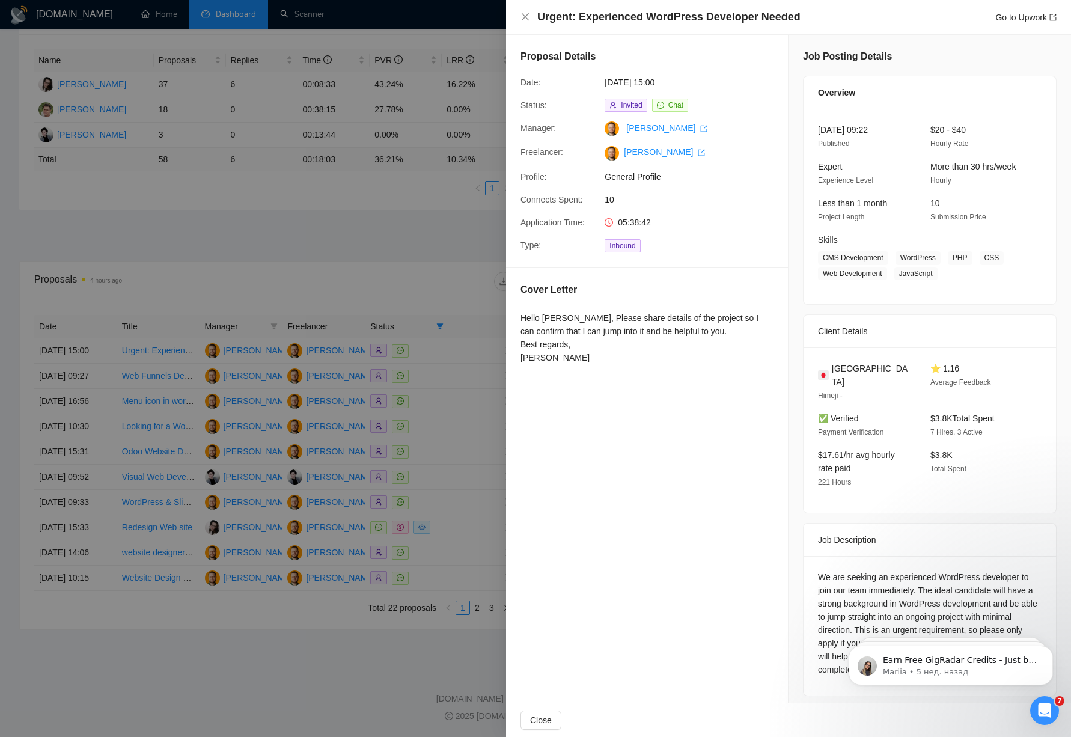
click at [88, 280] on div at bounding box center [535, 368] width 1071 height 737
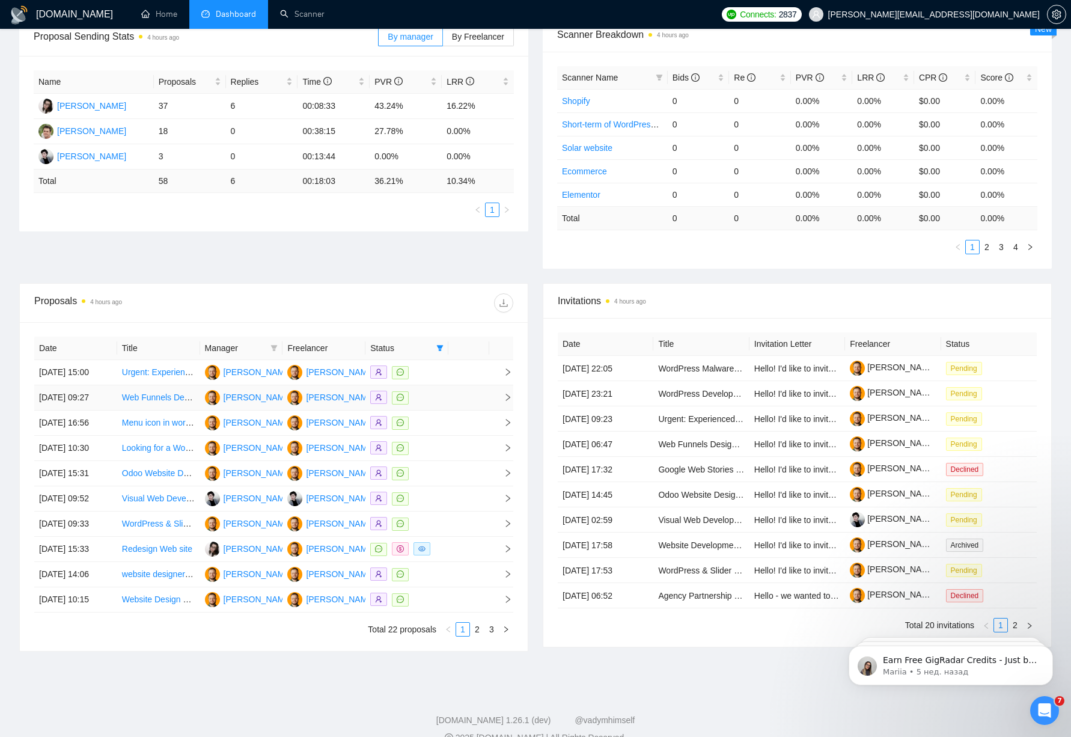
scroll to position [189, 0]
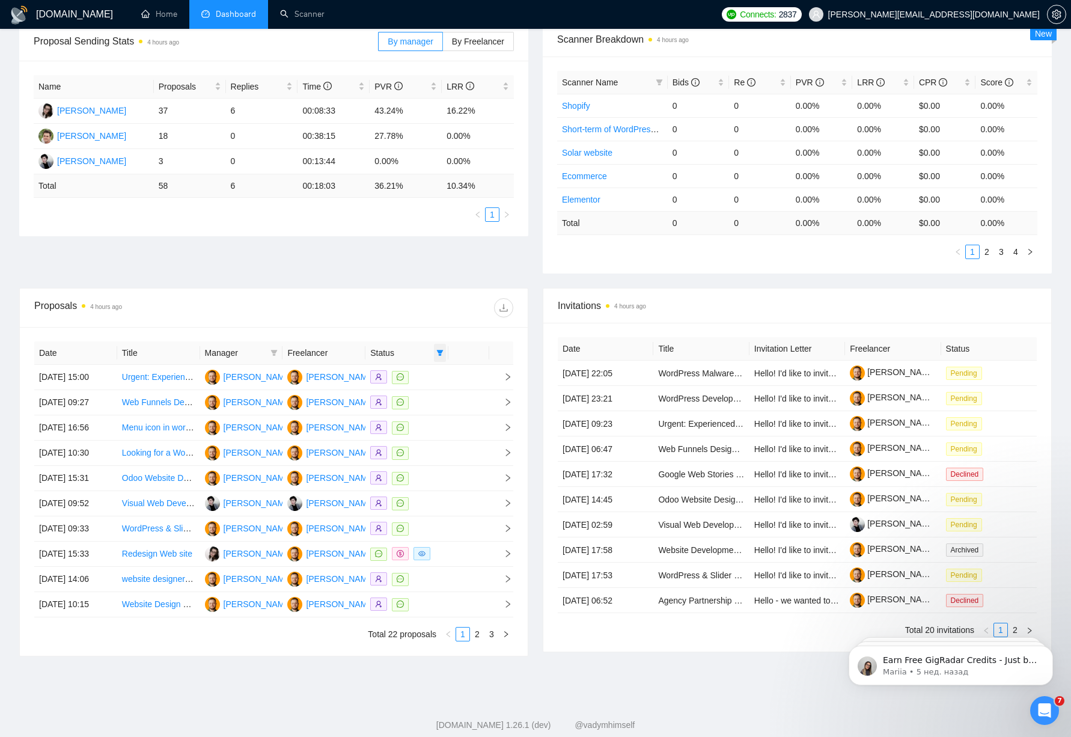
click at [438, 348] on span at bounding box center [440, 353] width 12 height 18
click at [406, 377] on span "Chat" at bounding box center [402, 376] width 23 height 10
checkbox input "false"
click at [407, 284] on div "Proposal Sending Stats 4 hours ago By manager By Freelancer Name Proposals Repl…" at bounding box center [535, 155] width 1047 height 266
click at [8, 308] on div "[DOMAIN_NAME] Home Dashboard Scanner Connects: 2837 [PERSON_NAME][EMAIL_ADDRESS…" at bounding box center [535, 287] width 1071 height 953
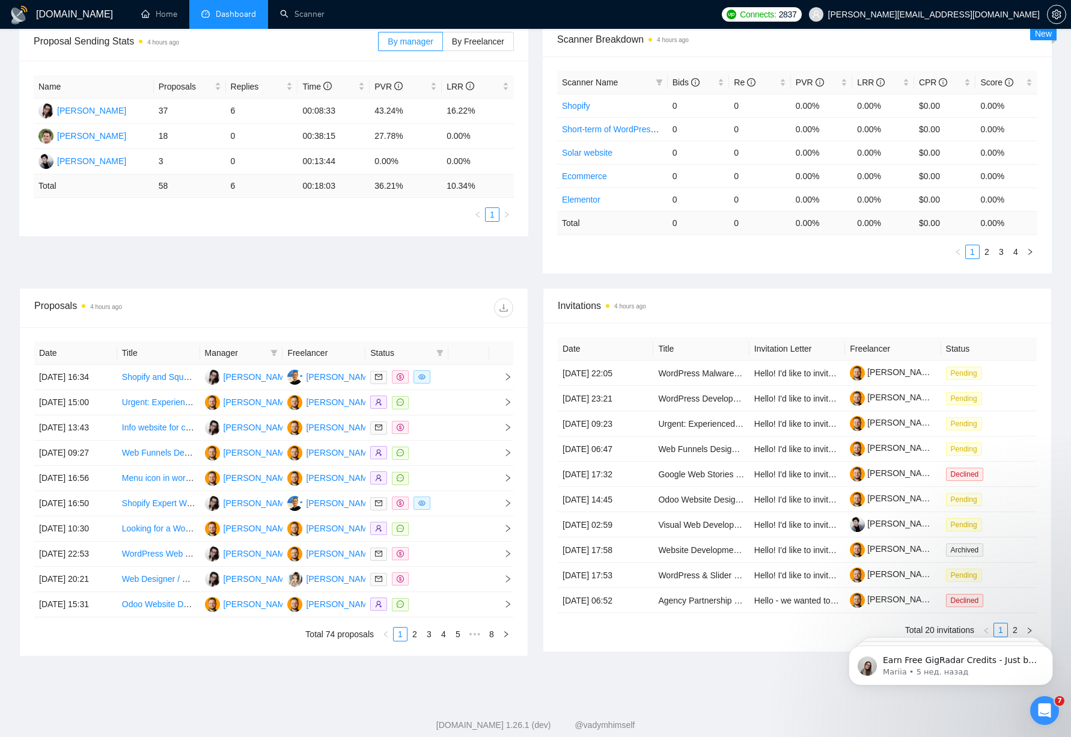
click at [104, 246] on div "Proposal Sending Stats 4 hours ago By manager By Freelancer Name Proposals Repl…" at bounding box center [535, 155] width 1047 height 266
click at [546, 290] on div "Invitations 4 hours ago" at bounding box center [798, 306] width 508 height 35
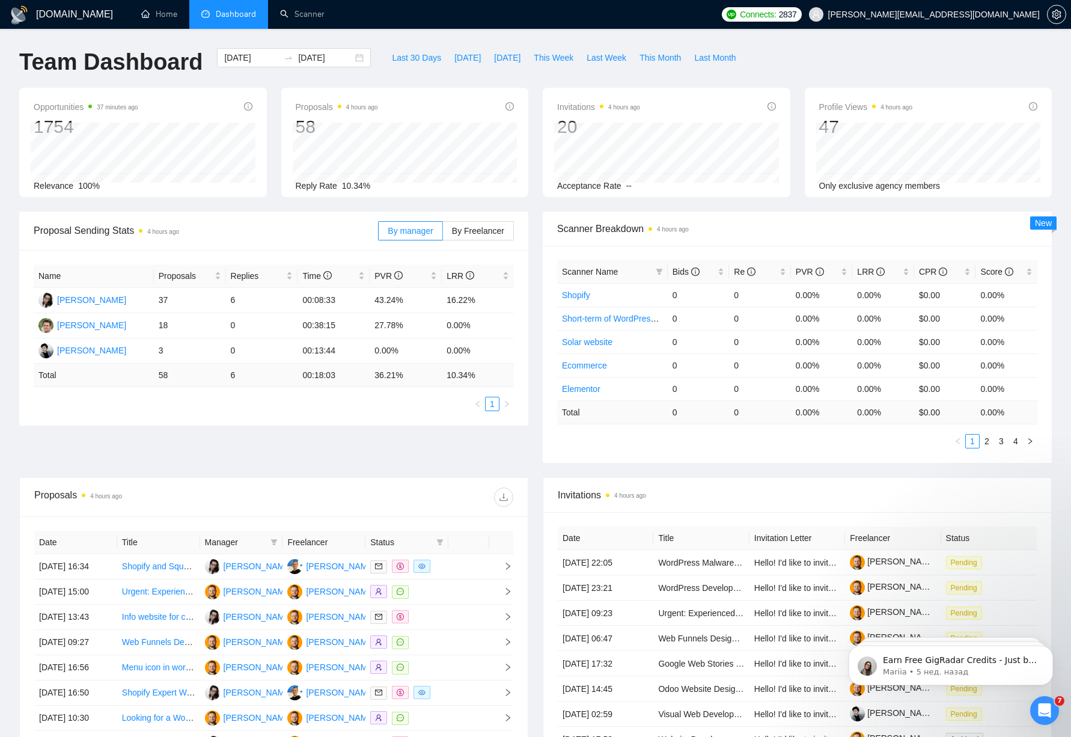
scroll to position [330, 0]
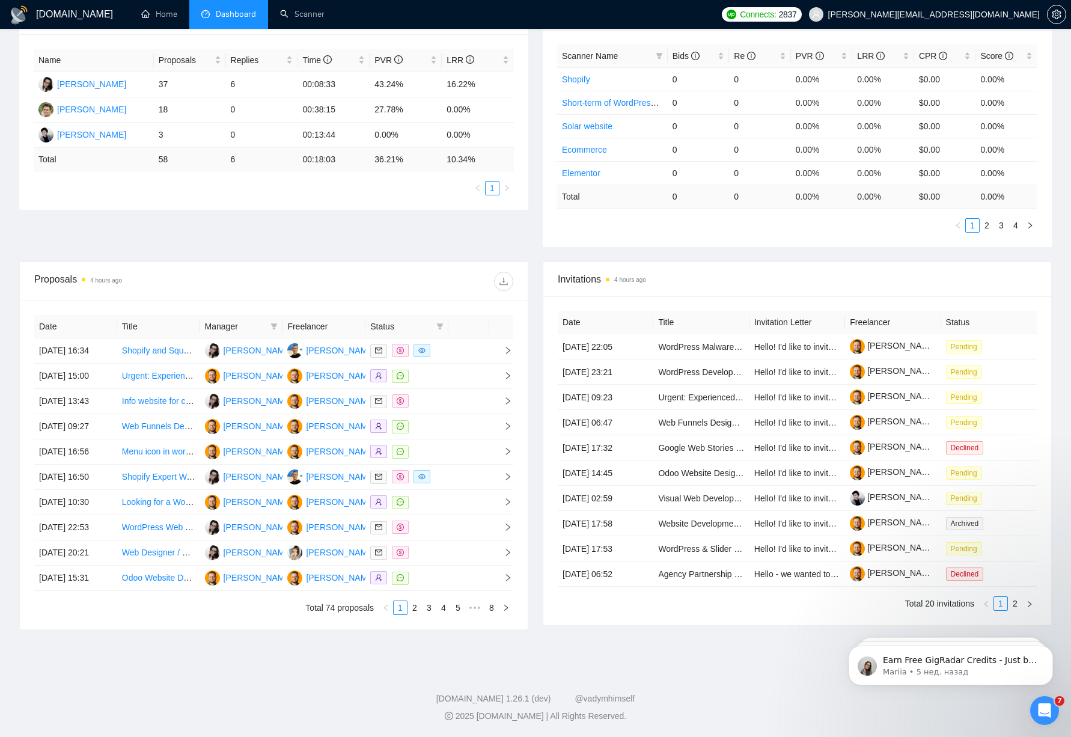
click at [431, 136] on div "Proposal Sending Stats 4 hours ago By manager By Freelancer Name Proposals Repl…" at bounding box center [535, 129] width 1047 height 266
click at [301, 117] on div "Proposal Sending Stats 4 hours ago By manager By Freelancer Name Proposals Repl…" at bounding box center [535, 129] width 1047 height 266
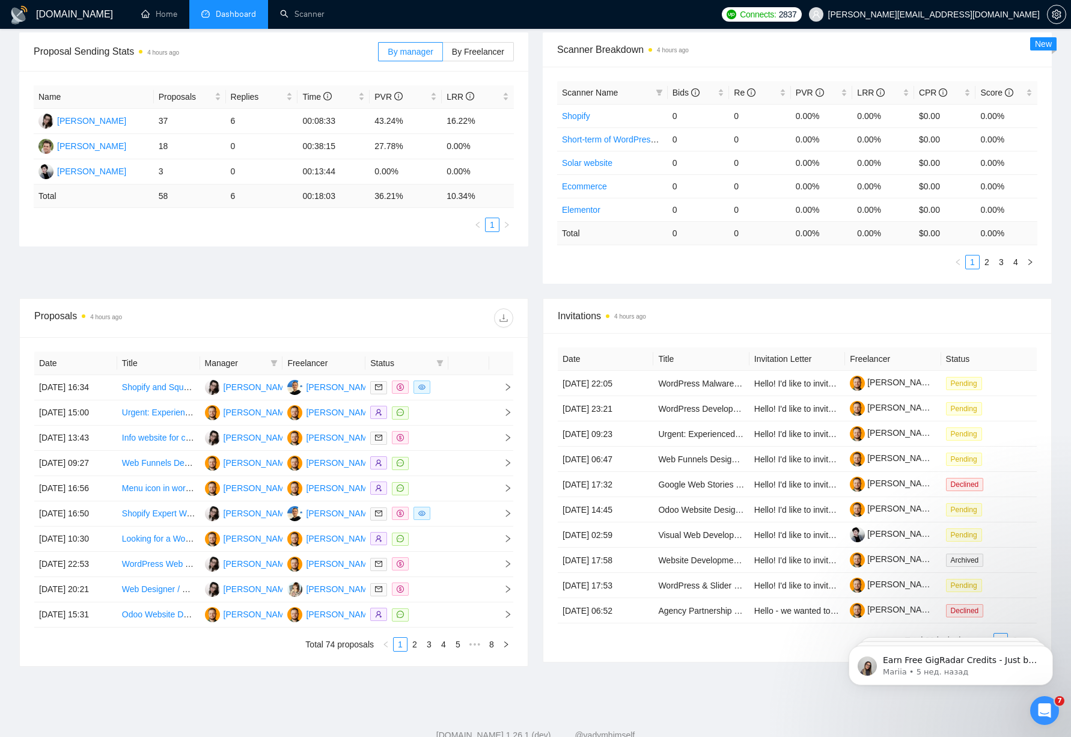
scroll to position [0, 0]
